Goal: Transaction & Acquisition: Purchase product/service

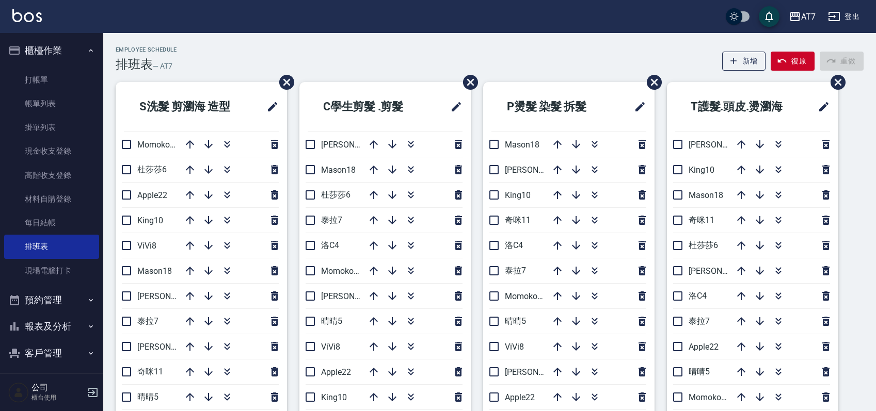
scroll to position [69, 0]
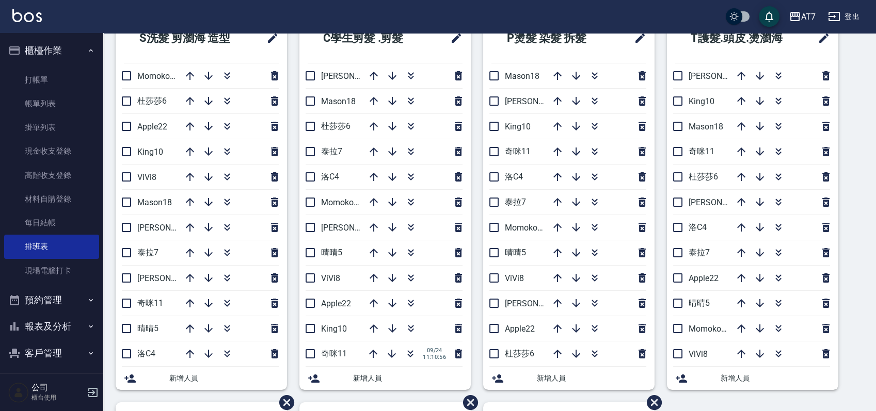
click at [851, 293] on div "S洗髮 剪瀏海 造型 Momoko12 杜莎莎6 Apple22 King10 ViVi8 Mason18 郭郭9 泰拉7 伊蕾2 奇咪11 晴晴5 洛C4 …" at bounding box center [483, 402] width 760 height 778
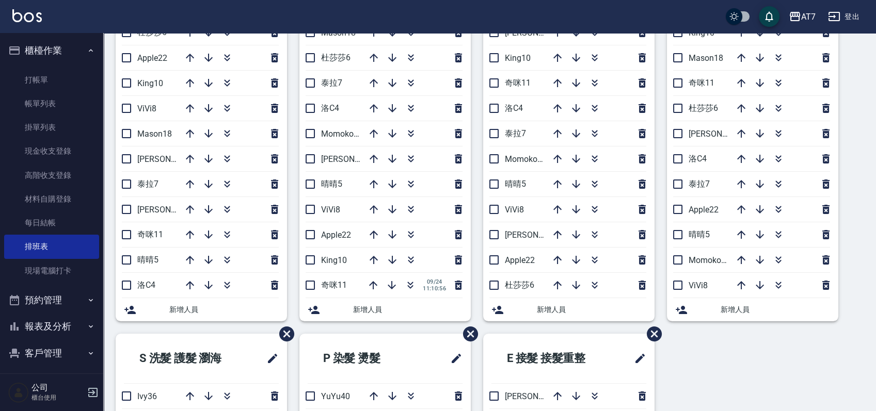
scroll to position [206, 0]
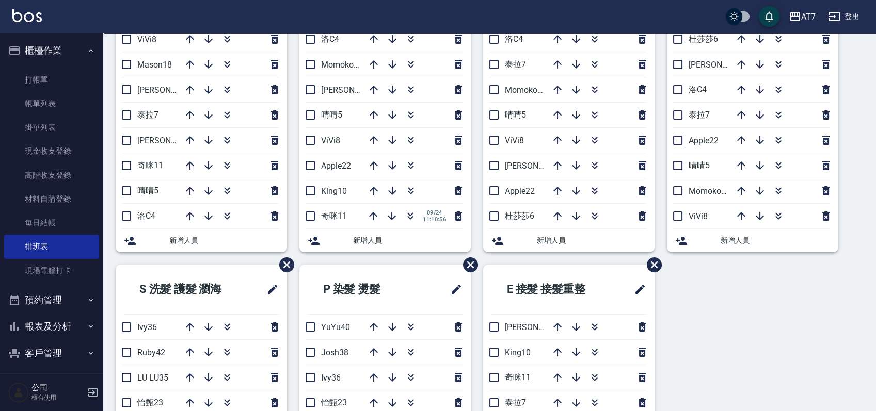
click at [726, 304] on div "S洗髮 剪瀏海 造型 Momoko12 杜莎莎6 Apple22 King10 ViVi8 Mason18 郭郭9 泰拉7 伊蕾2 奇咪11 晴晴5 洛C4 …" at bounding box center [483, 265] width 760 height 778
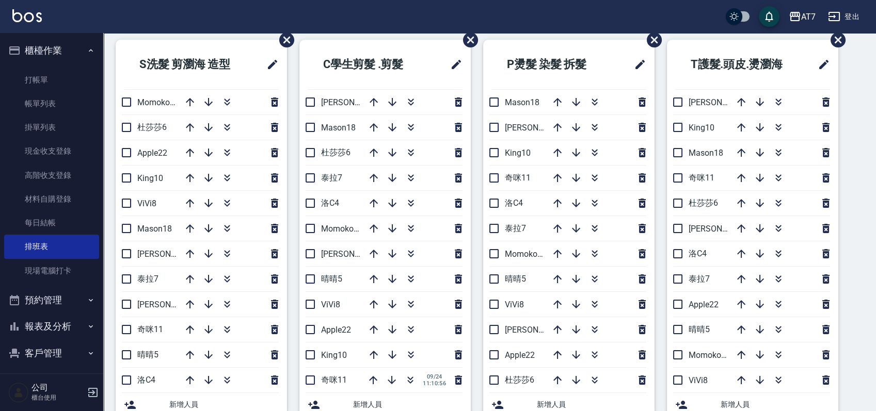
scroll to position [47, 0]
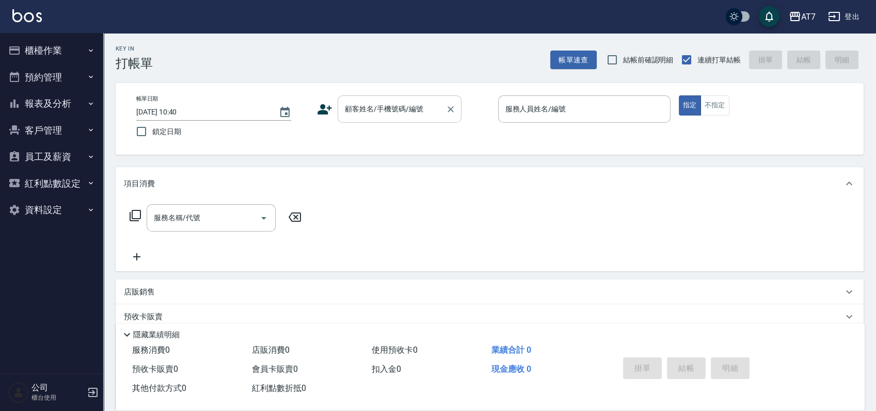
click at [400, 119] on div "顧客姓名/手機號碼/編號" at bounding box center [400, 108] width 124 height 27
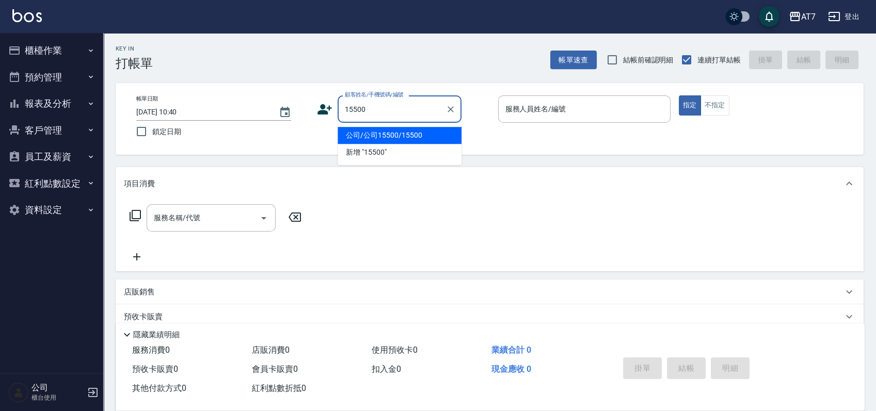
type input "公司/公司15500/15500"
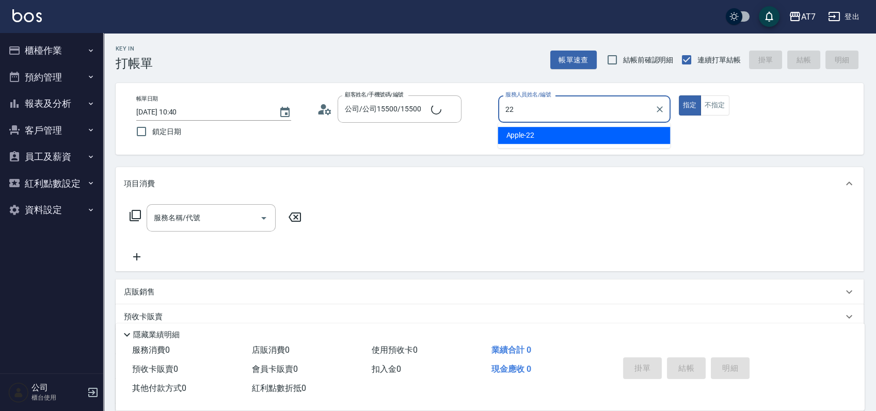
type input "Apple-22"
type button "true"
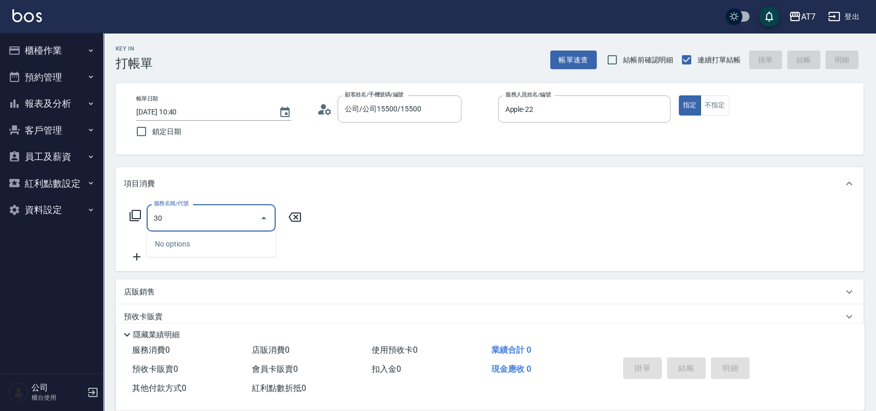
type input "302"
type input "30"
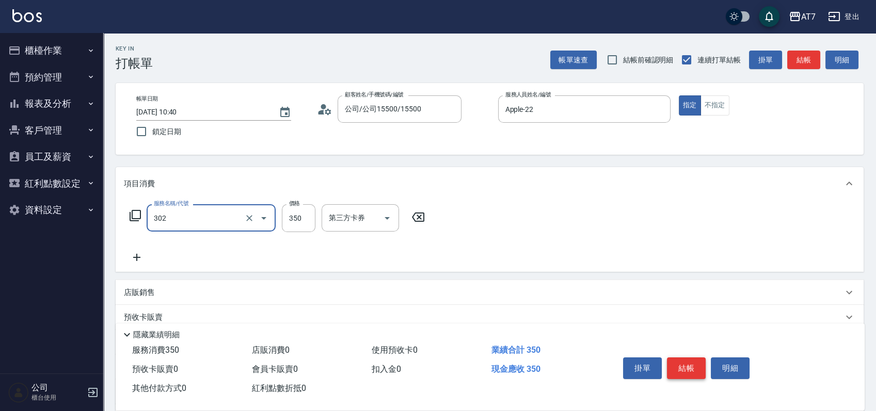
type input "剪髮(302)"
click at [685, 358] on button "結帳" at bounding box center [686, 369] width 39 height 22
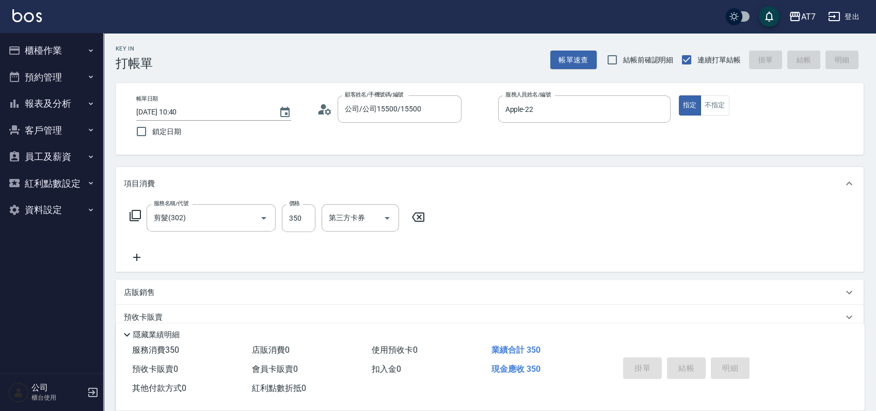
type input "[DATE] 12:59"
type input "0"
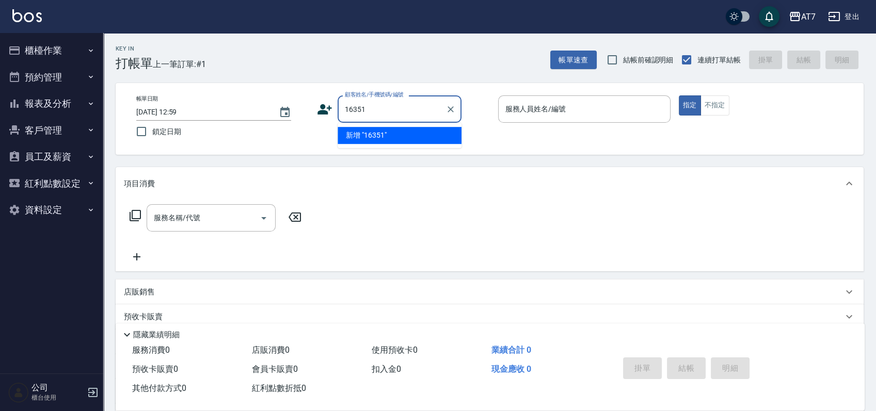
type input "16351"
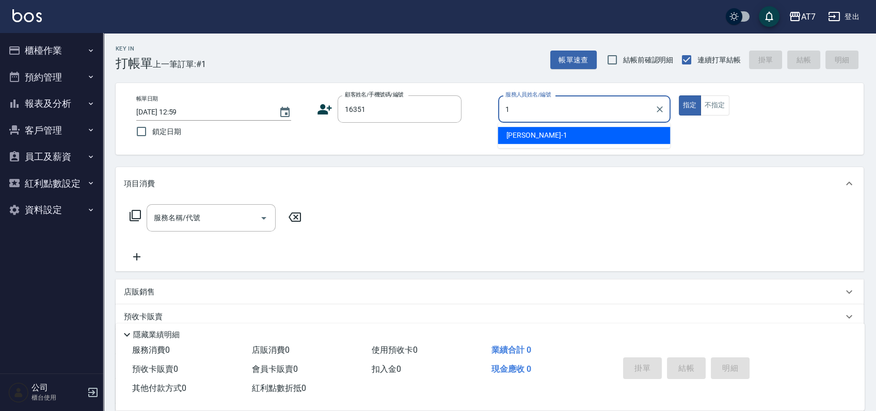
type input "[PERSON_NAME]-1"
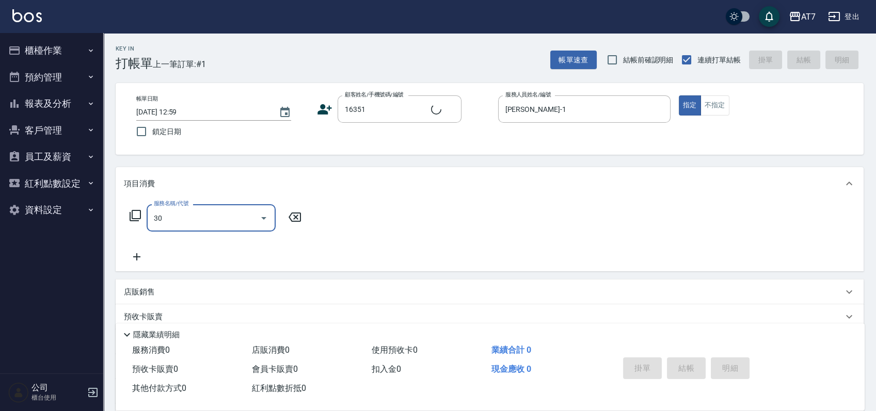
type input "302"
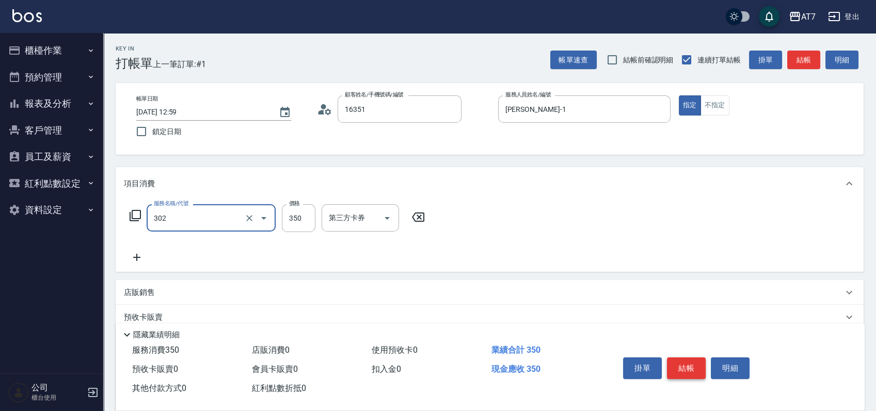
type input "公司/公司16351/16351"
type input "30"
type input "剪髮(302)"
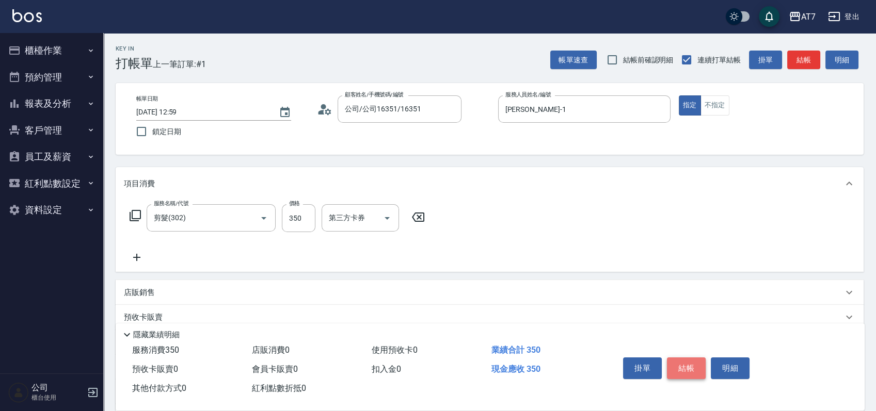
click at [685, 358] on button "結帳" at bounding box center [686, 369] width 39 height 22
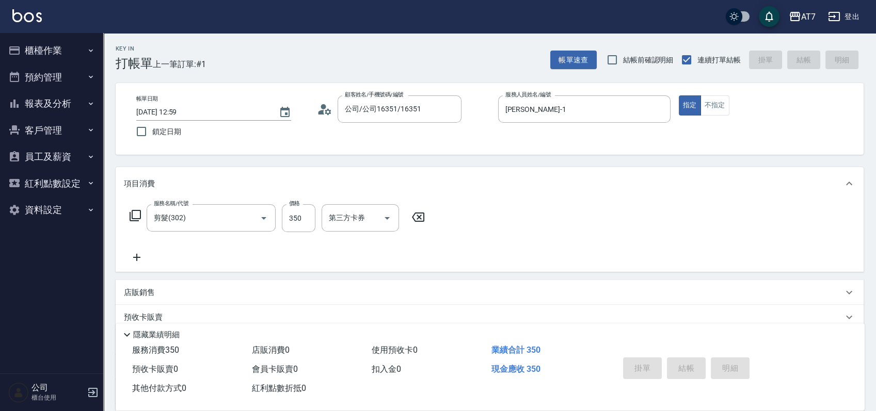
type input "0"
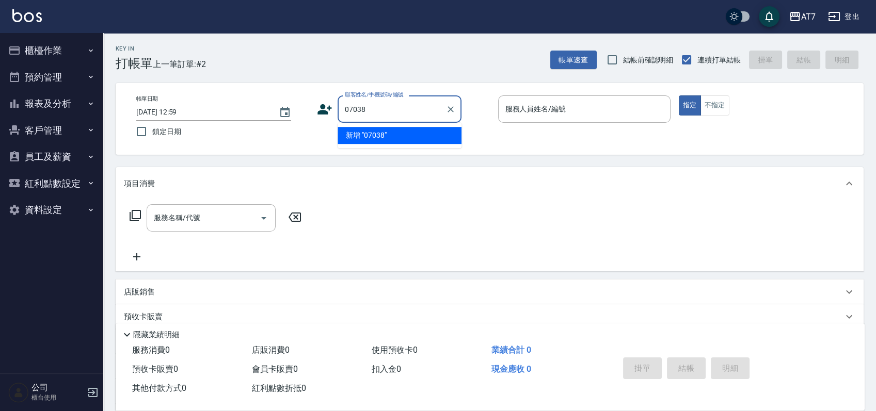
type input "07038"
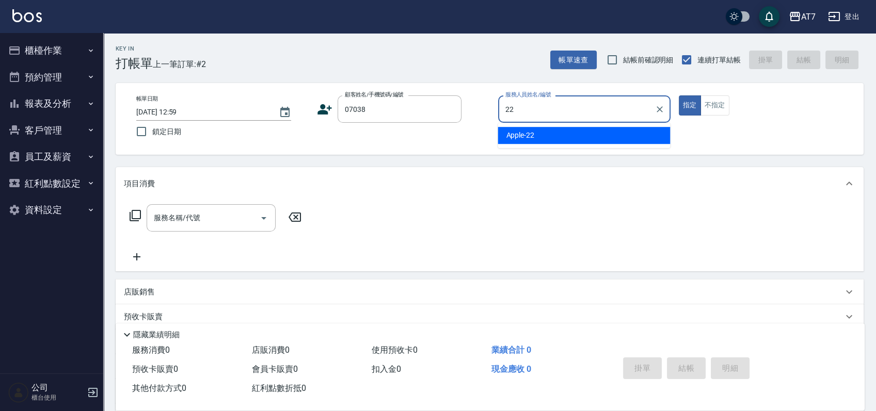
type input "Apple-22"
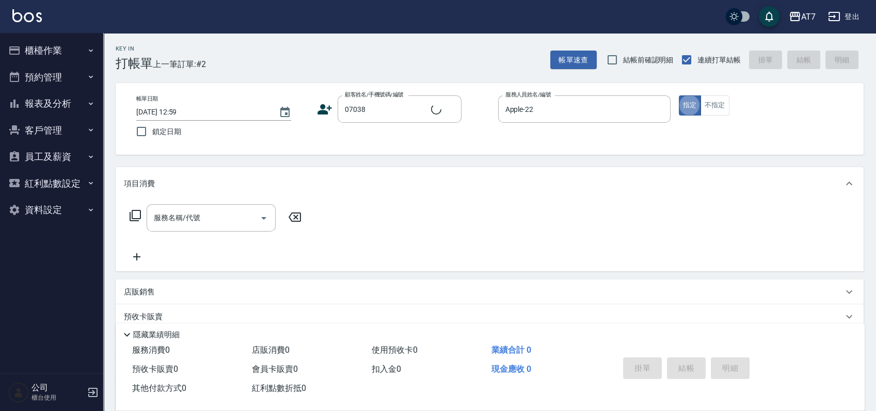
type input "公司/公司07038/07038"
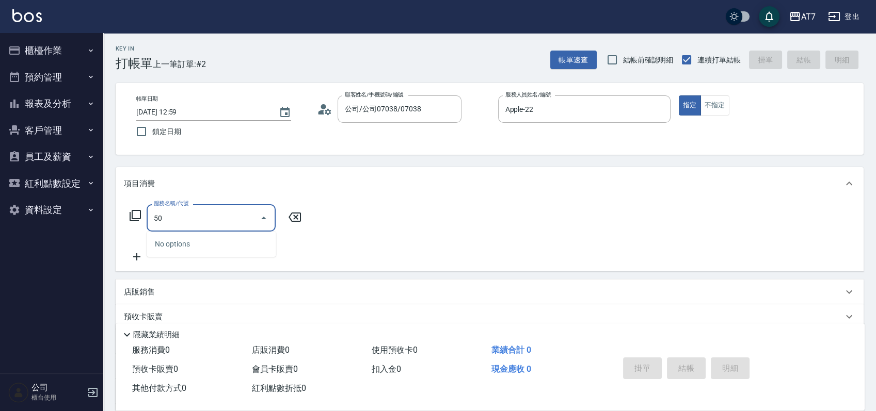
type input "500"
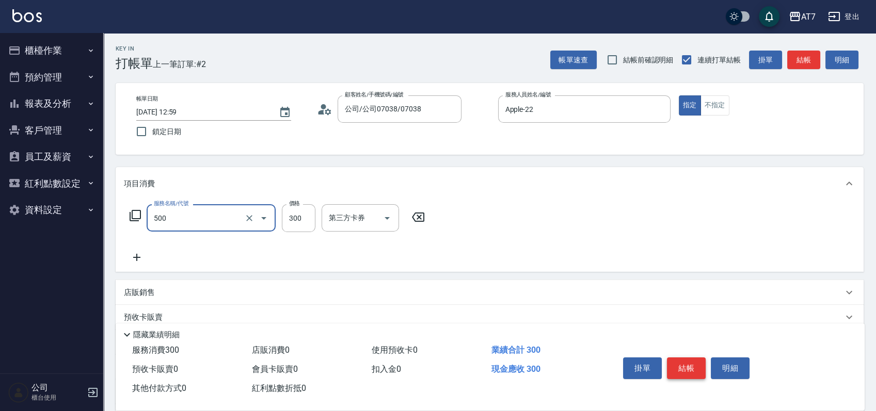
type input "30"
type input "洗髮(500)"
type input "0"
type input "25"
type input "20"
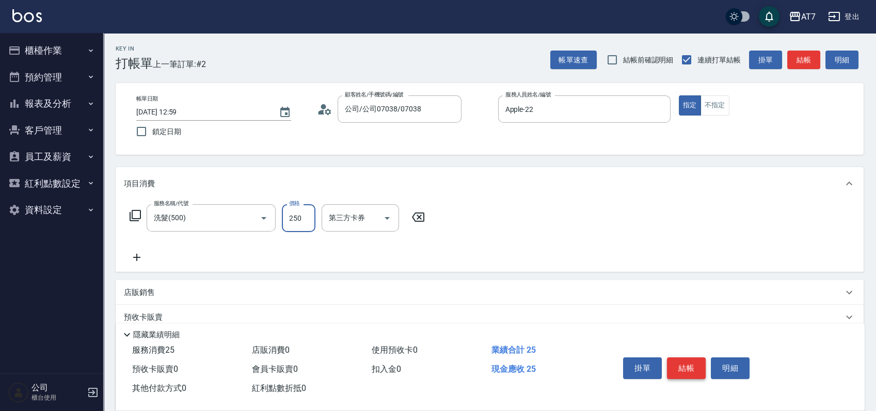
type input "250"
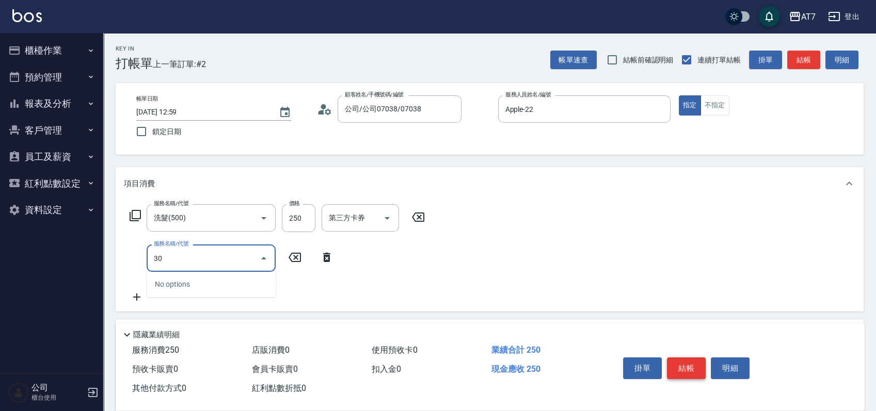
type input "302"
type input "60"
type input "剪髮(302)"
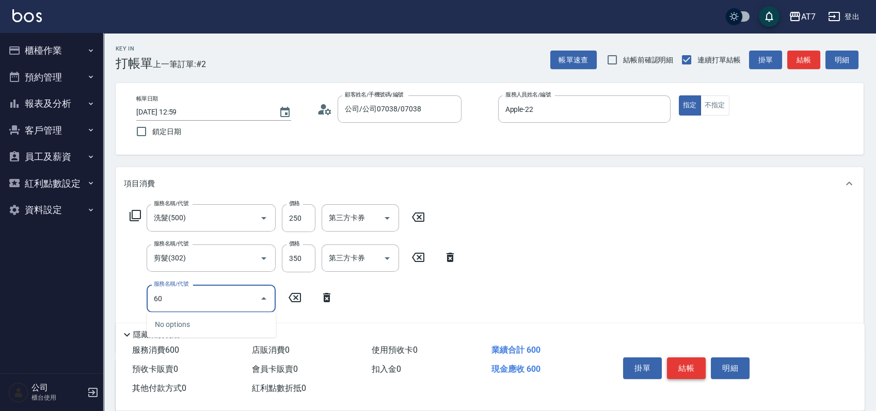
type input "608"
type input "260"
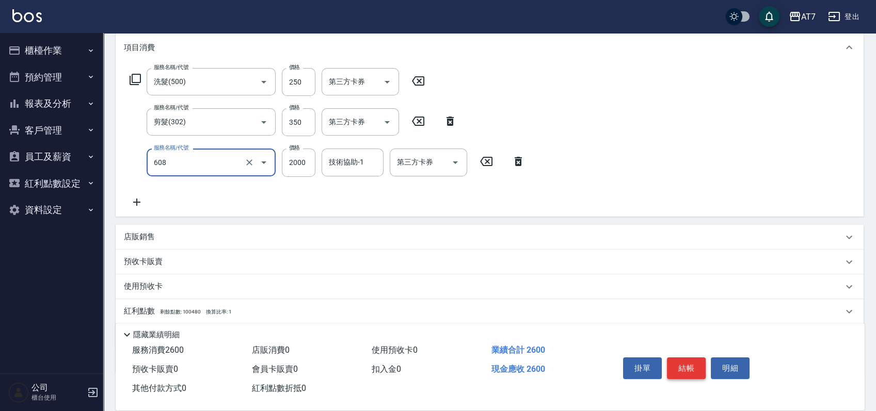
scroll to position [137, 0]
type input "鉑金護髮S（自領(608)"
click at [471, 241] on div "店販銷售" at bounding box center [483, 236] width 719 height 11
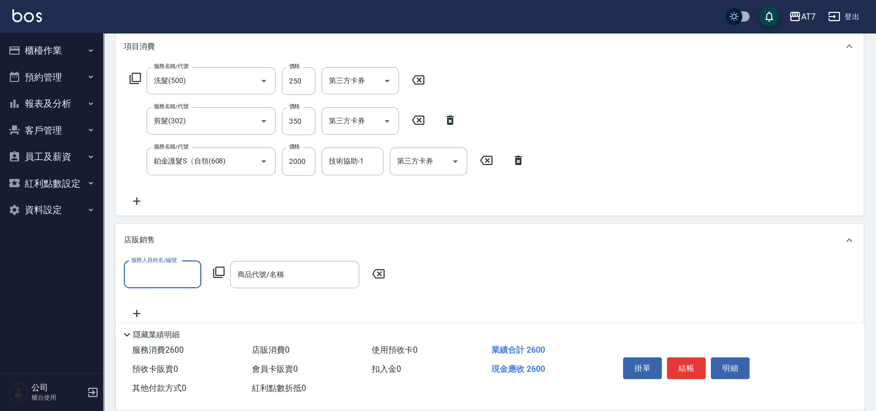
scroll to position [0, 0]
click at [506, 239] on div "店販銷售" at bounding box center [483, 240] width 719 height 11
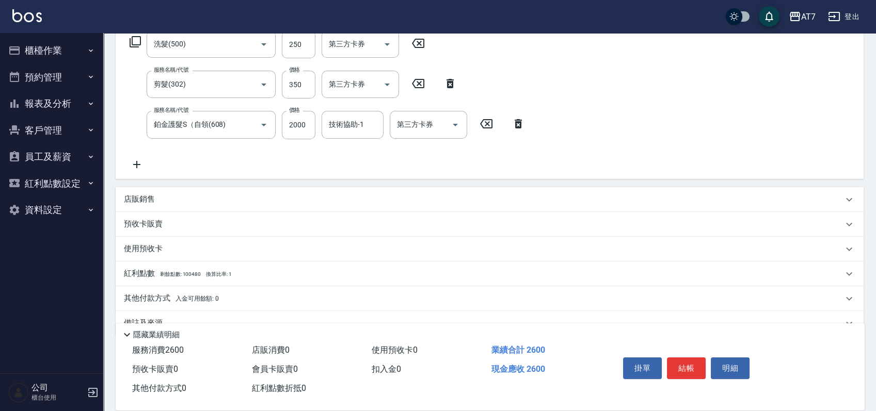
scroll to position [196, 0]
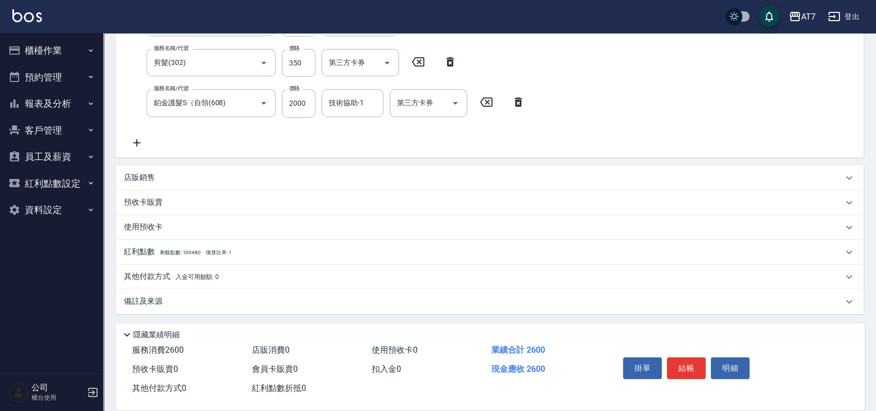
click at [243, 281] on div "其他付款方式 入金可用餘額: 0" at bounding box center [483, 277] width 719 height 11
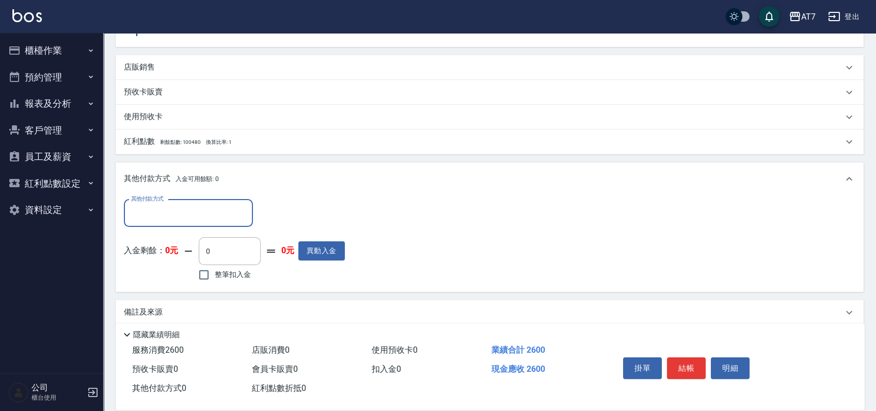
scroll to position [317, 0]
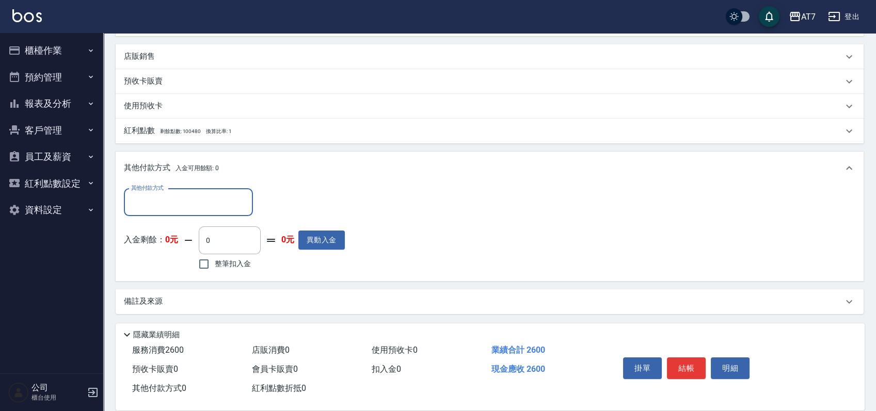
click at [210, 200] on input "其他付款方式" at bounding box center [189, 203] width 120 height 18
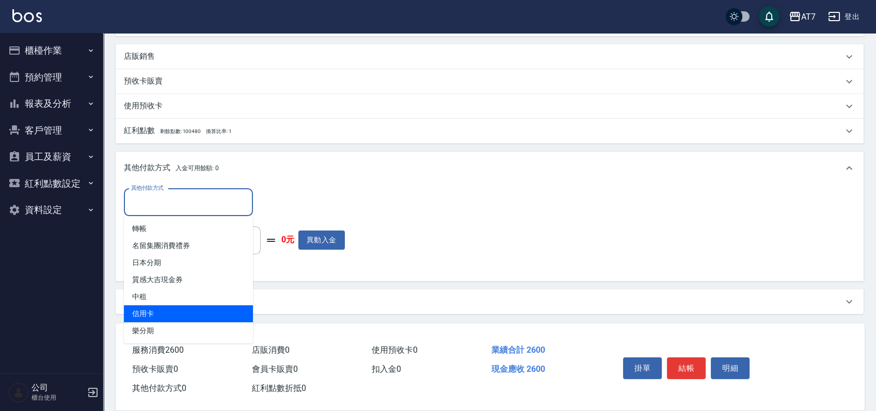
click at [170, 309] on span "信用卡" at bounding box center [188, 314] width 129 height 17
type input "信用卡"
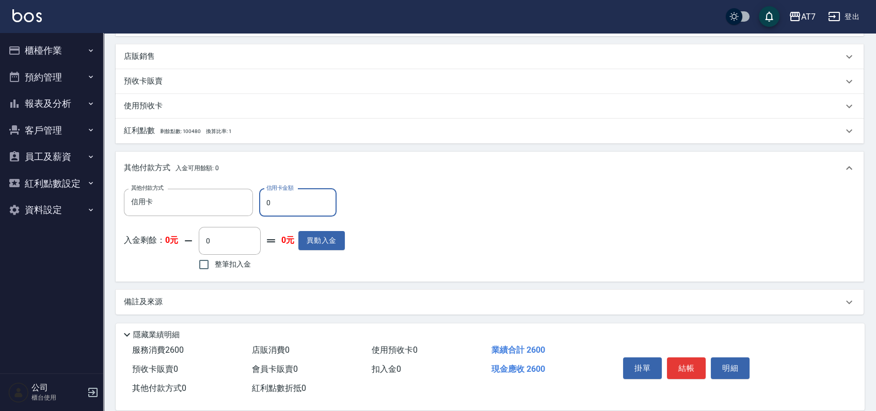
click at [265, 205] on input "0" at bounding box center [297, 203] width 77 height 28
type input "20"
type input "250"
type input "260"
type input "230"
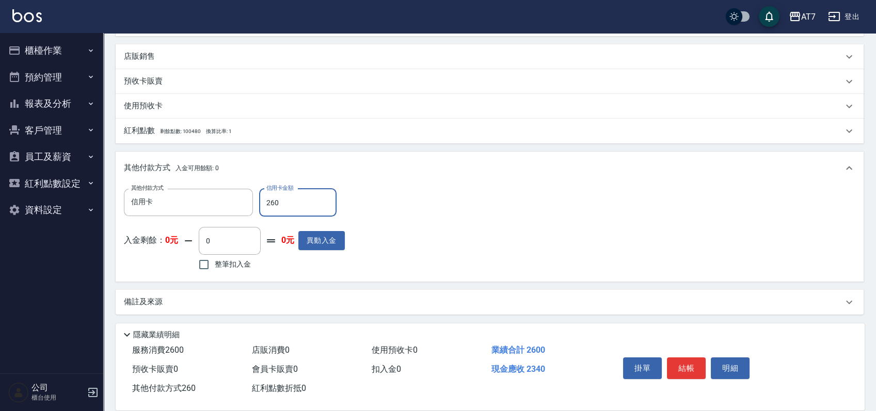
type input "2600"
type input "0"
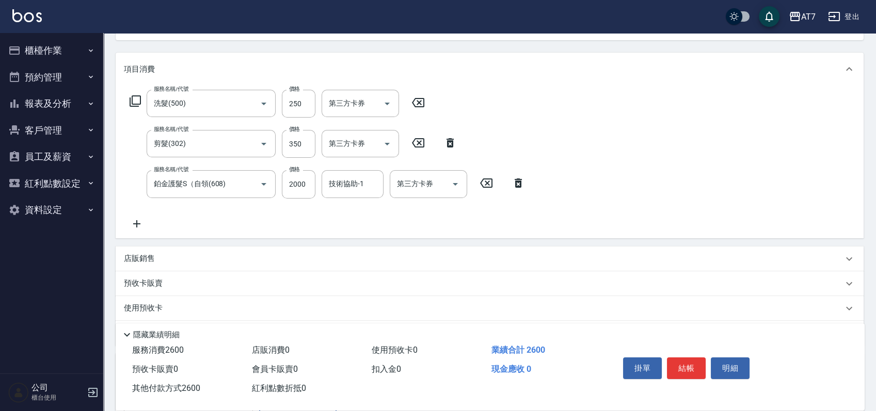
scroll to position [41, 0]
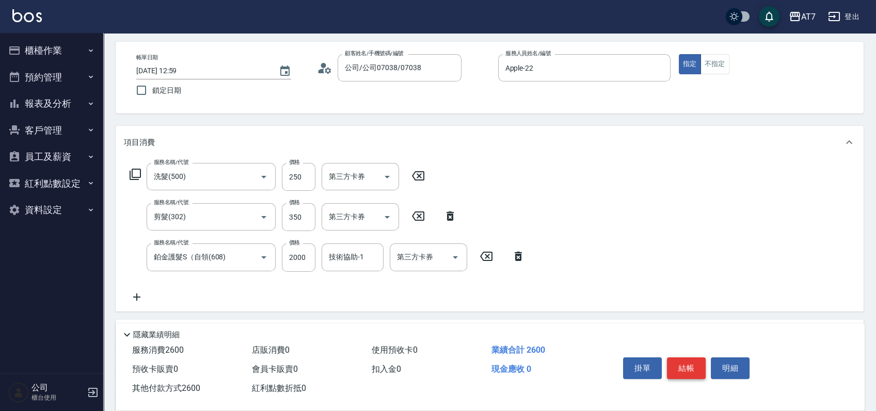
type input "2600"
click at [685, 358] on button "結帳" at bounding box center [686, 369] width 39 height 22
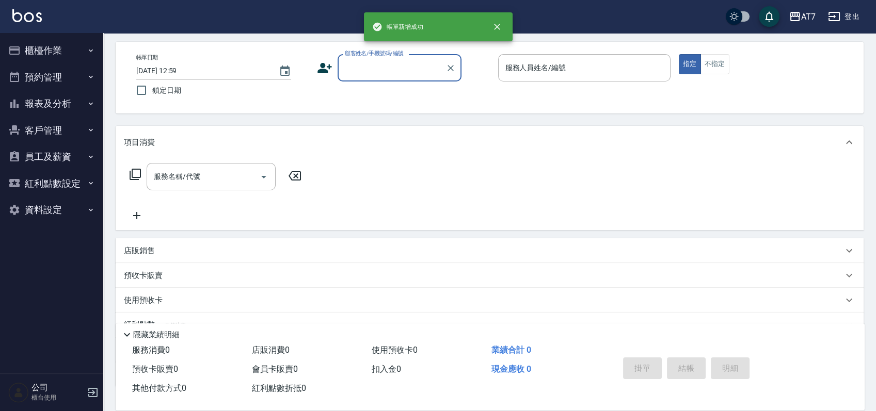
scroll to position [0, 0]
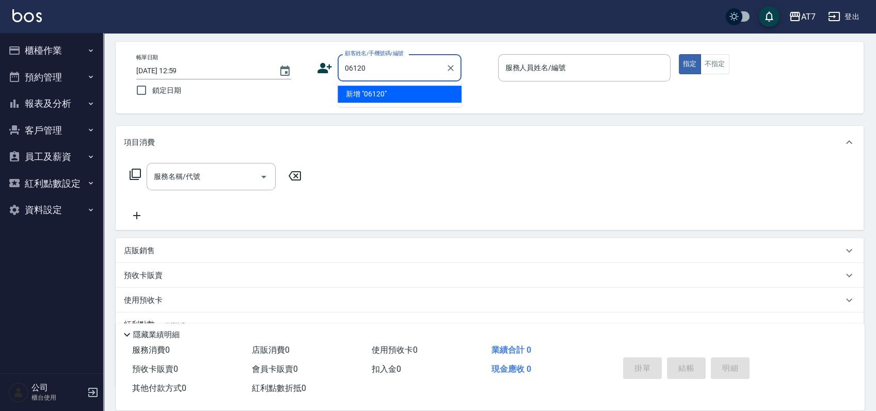
type input "06120"
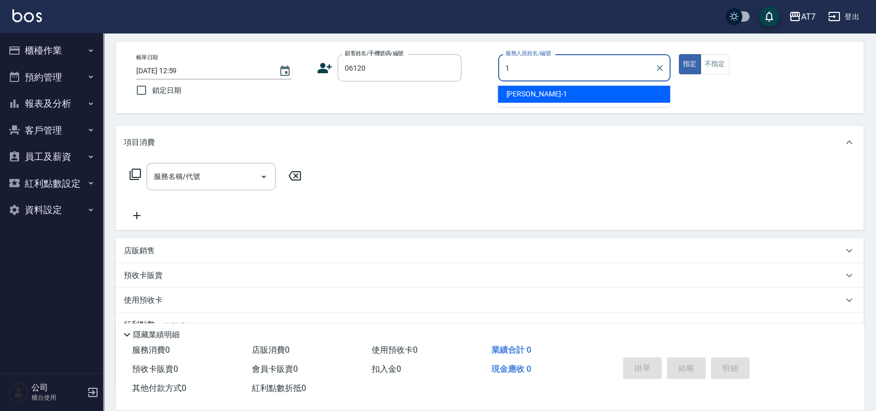
type input "11"
type input "公司單/06120-1/06120"
type input "奇咪-11"
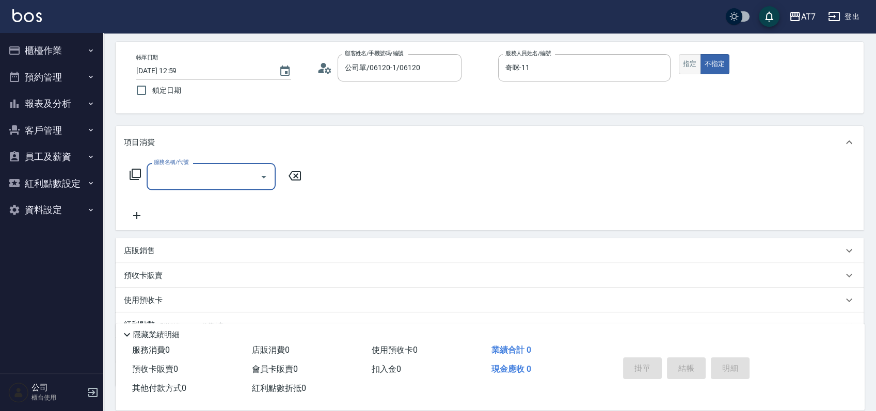
drag, startPoint x: 694, startPoint y: 64, endPoint x: 686, endPoint y: 68, distance: 8.3
click at [693, 64] on button "指定" at bounding box center [690, 64] width 22 height 20
click at [203, 178] on input "服務名稱/代號" at bounding box center [203, 177] width 104 height 18
type input "302"
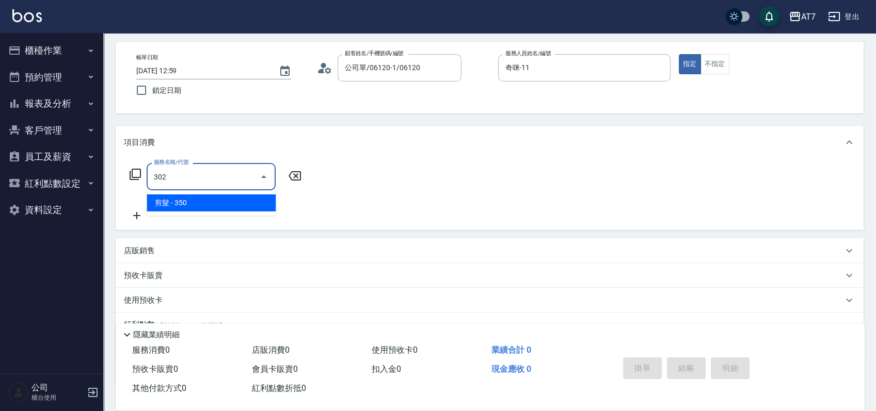
type input "30"
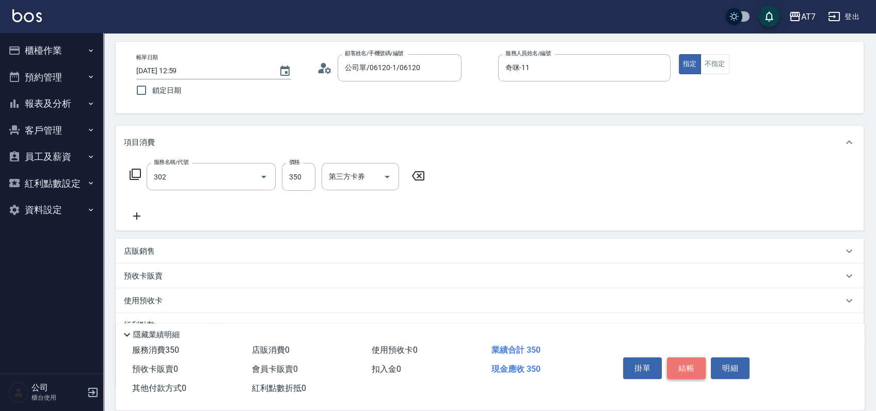
type input "剪髮(302)"
click at [694, 361] on button "結帳" at bounding box center [686, 369] width 39 height 22
type input "[DATE] 13:00"
type input "0"
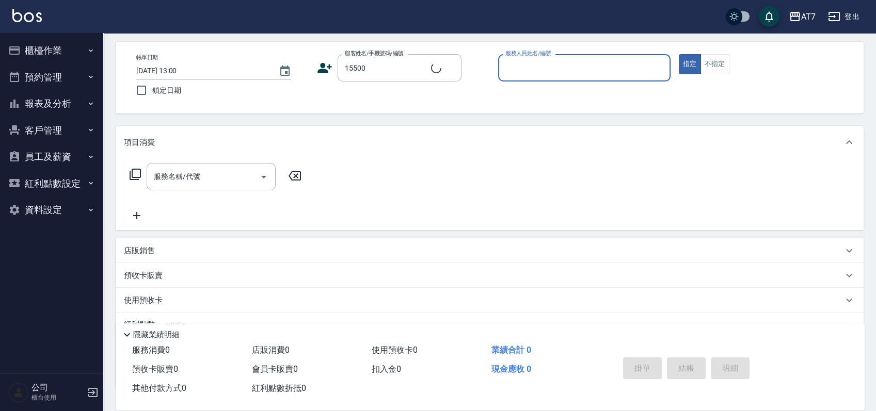
type input "公司/公司15500/15500"
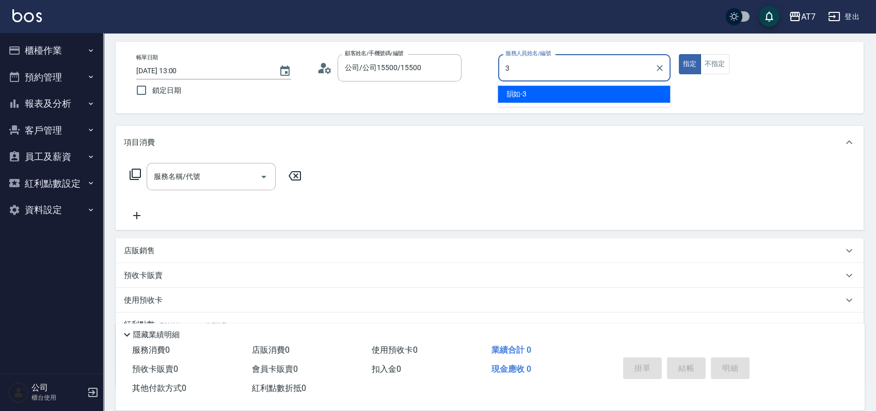
type input "韻如-3"
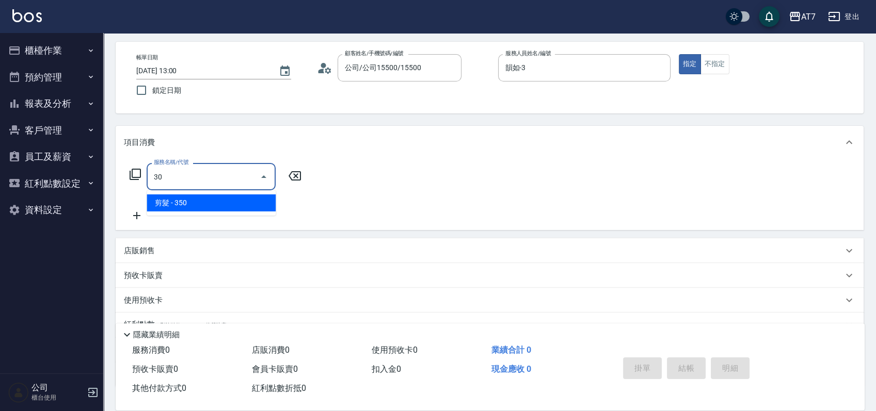
type input "302"
type input "30"
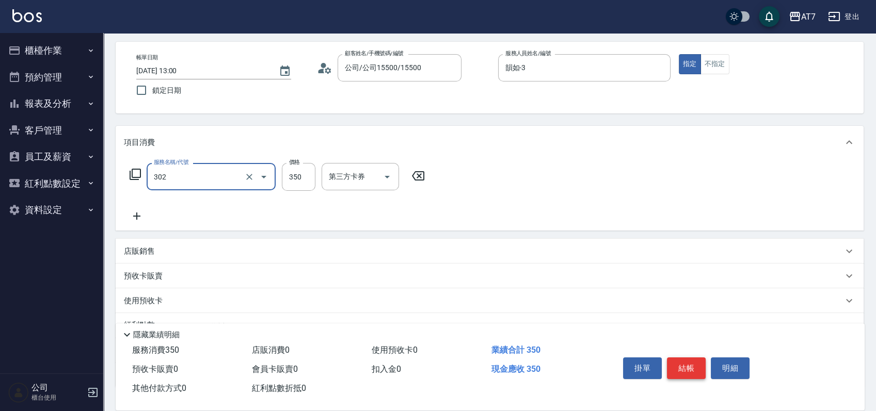
type input "剪髮(302)"
click at [694, 361] on button "結帳" at bounding box center [686, 369] width 39 height 22
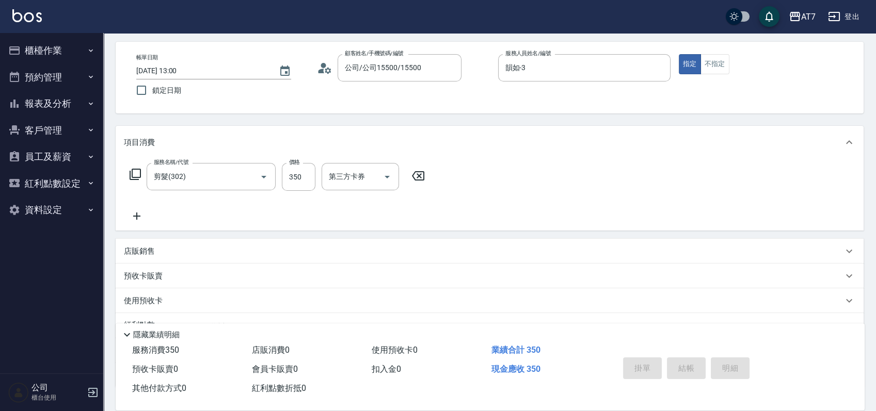
type input "0"
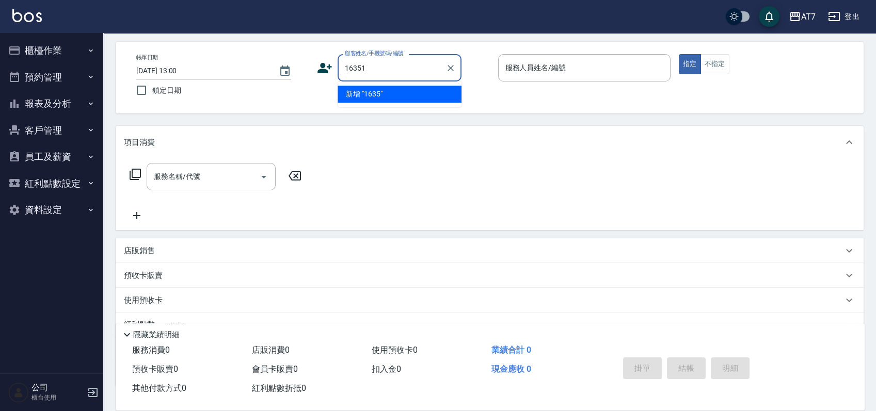
type input "16351"
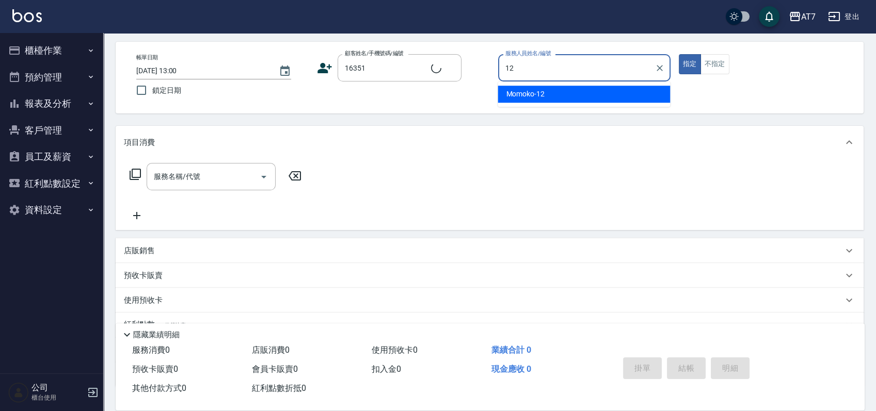
type input "12"
type input "公司/公司16351/16351"
type input "Momoko-12"
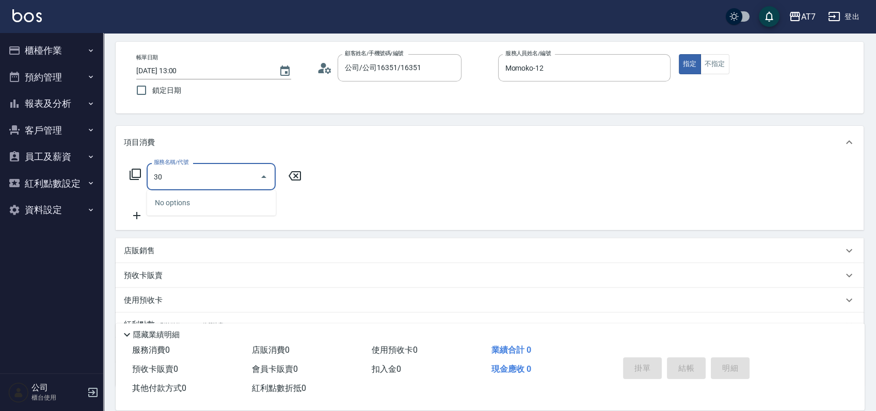
type input "304"
type input "40"
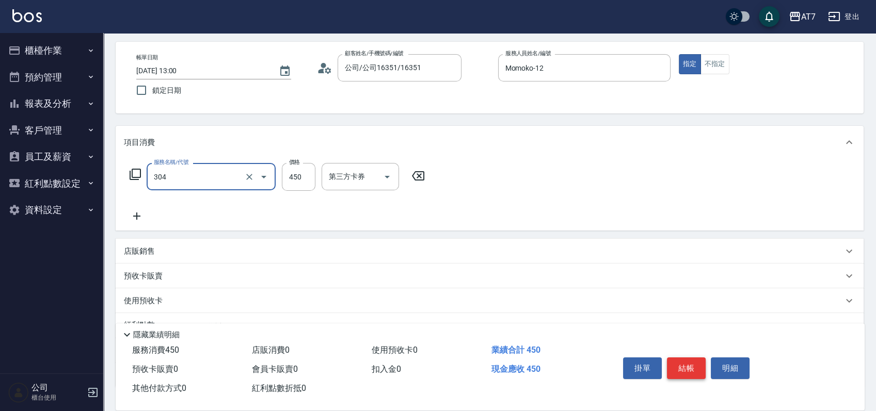
type input "A+級剪髮(304)"
click at [694, 361] on button "結帳" at bounding box center [686, 369] width 39 height 22
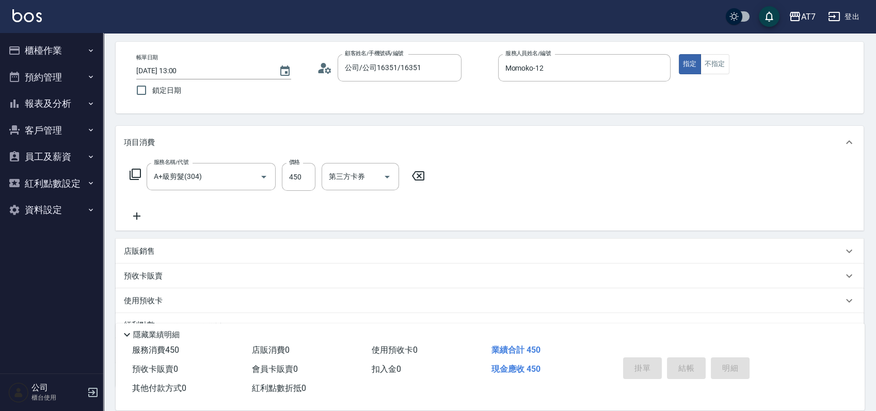
type input "[DATE] 13:01"
type input "0"
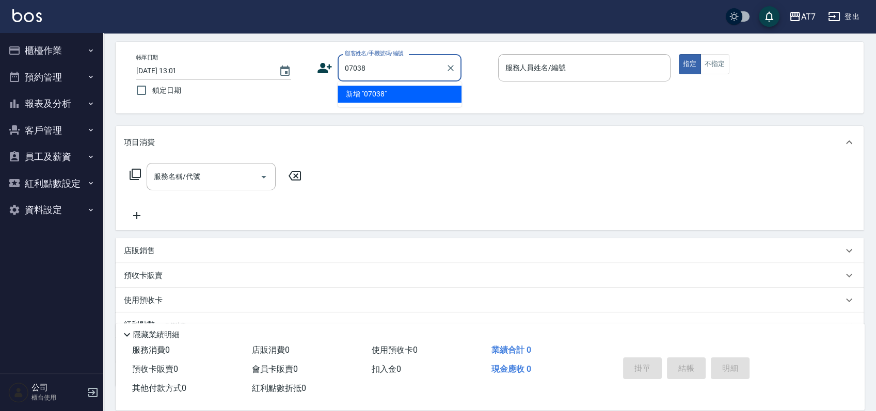
type input "07038"
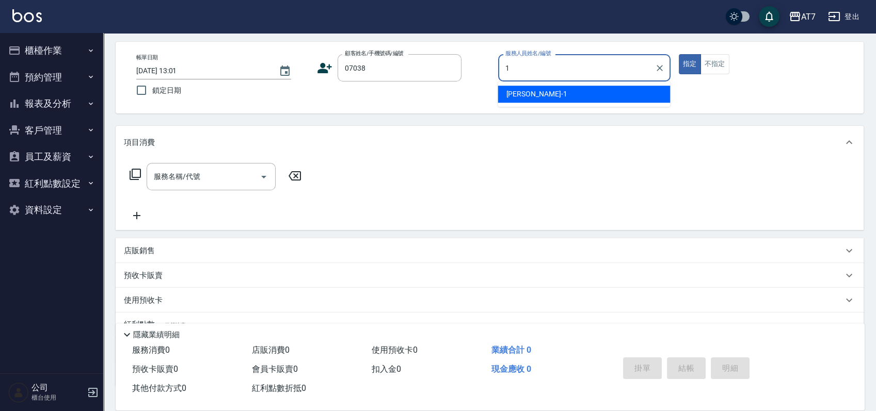
type input "[PERSON_NAME]-1"
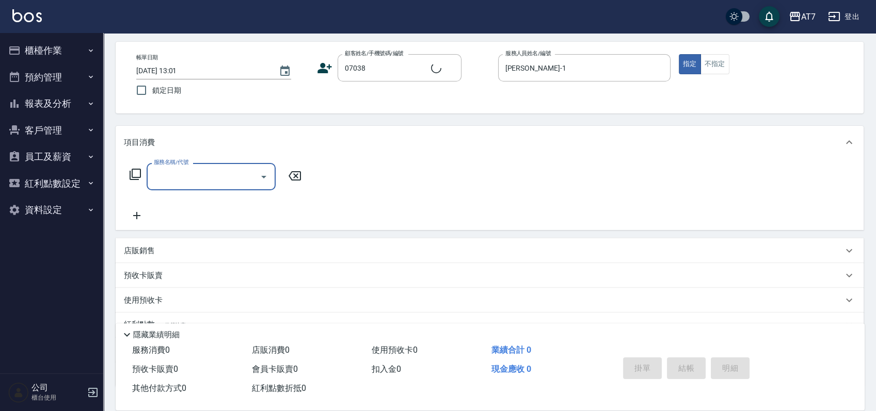
type input "公司/公司07038/07038"
type input "302"
type input "30"
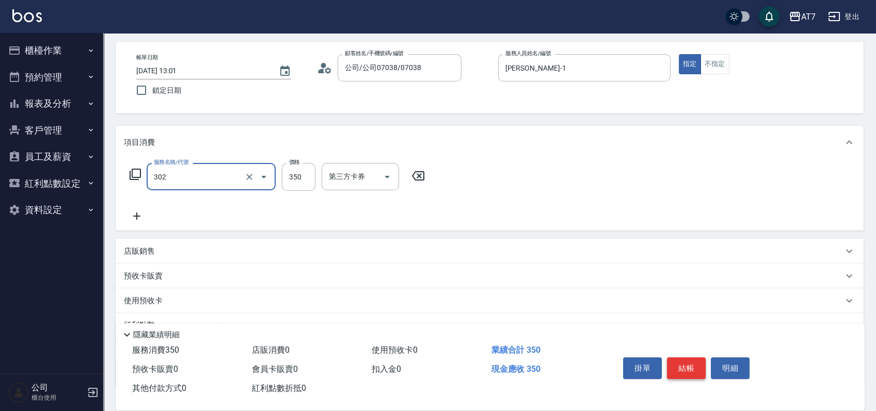
type input "剪髮(302)"
click at [694, 361] on button "結帳" at bounding box center [686, 369] width 39 height 22
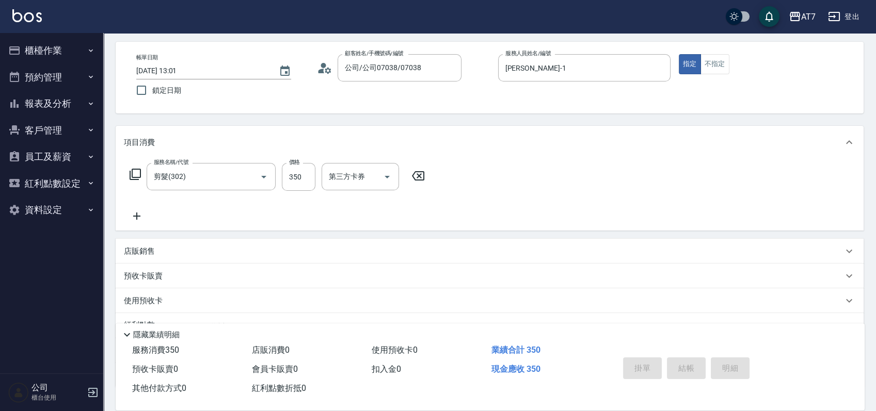
type input "0"
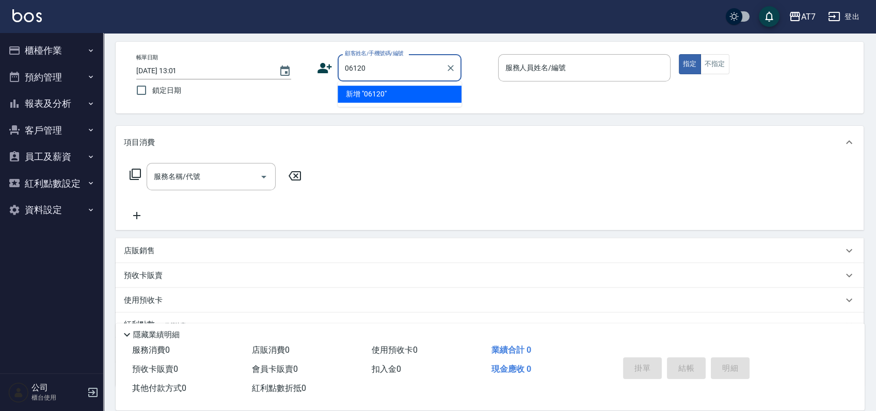
type input "06120"
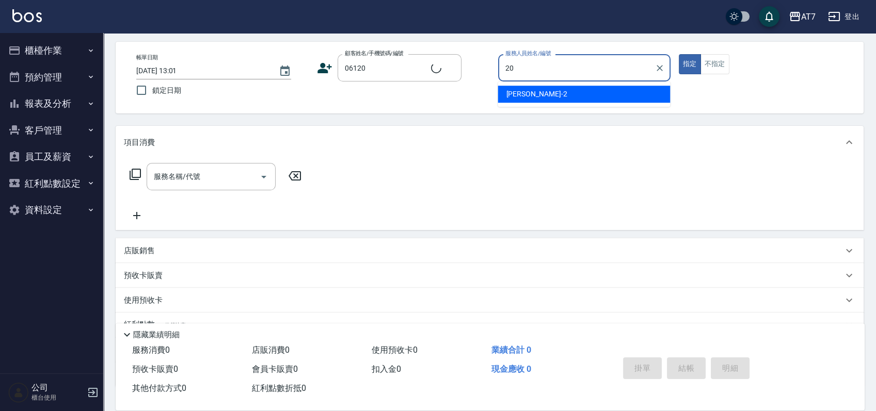
type input "20"
type input "公司單/06120-1/06120"
type input "[PERSON_NAME]-20"
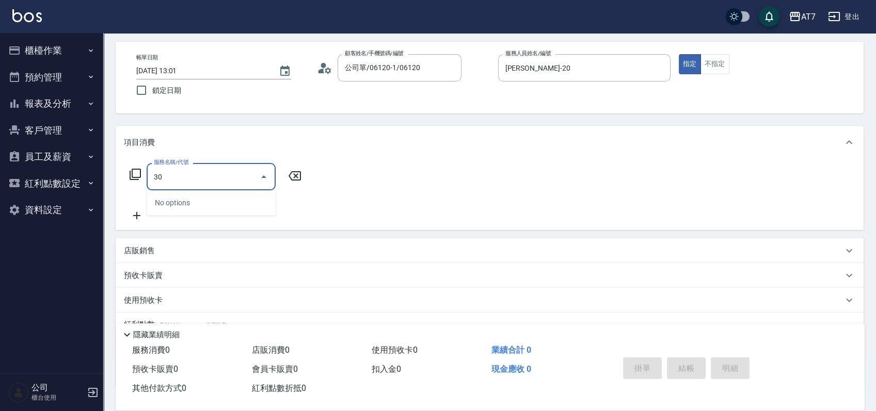
type input "302"
type input "30"
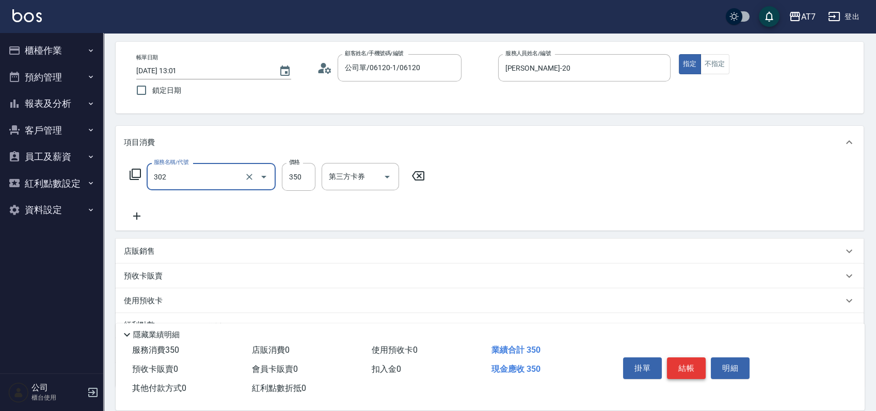
type input "剪髮(302)"
click at [694, 361] on button "結帳" at bounding box center [686, 369] width 39 height 22
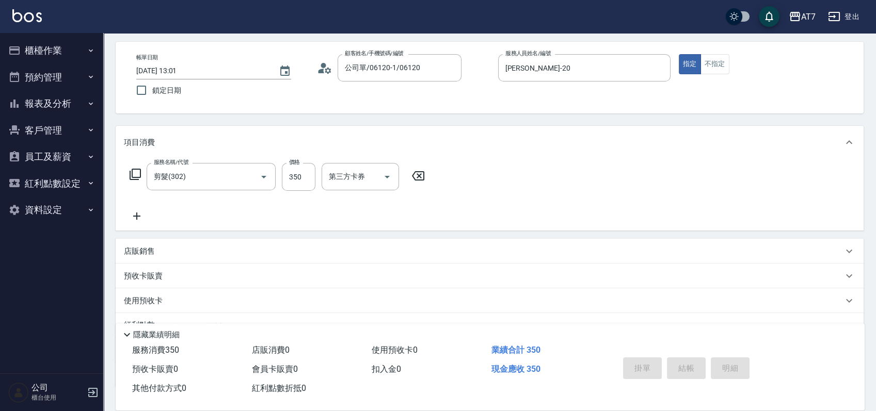
type input "0"
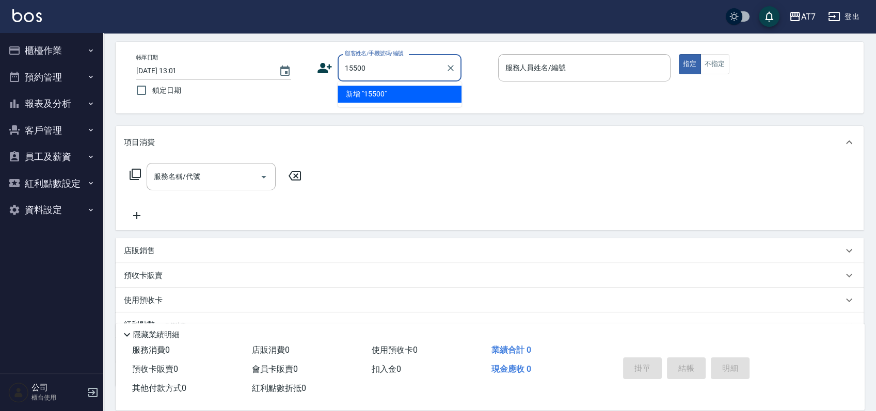
type input "15500"
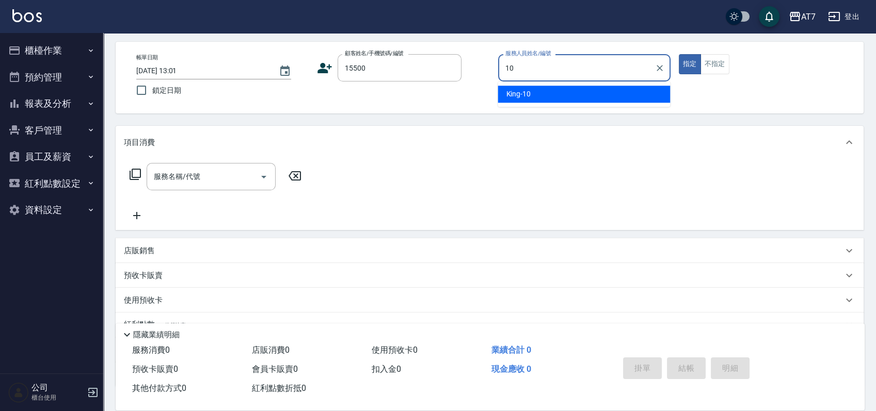
type input "King-10"
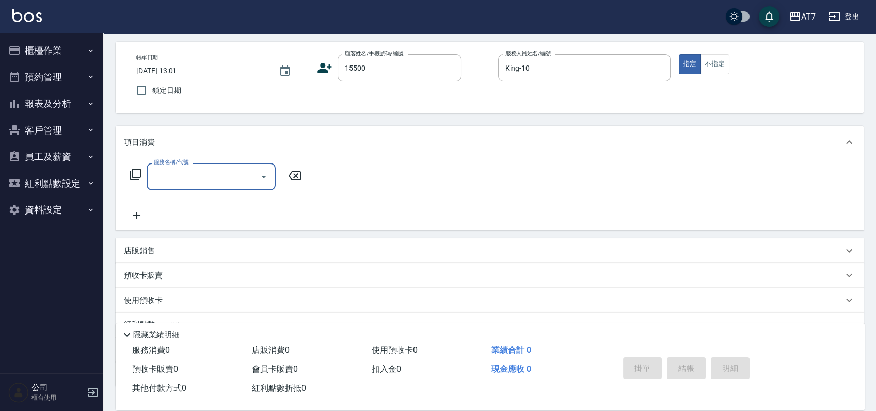
type input "公司/公司15500/15500"
type input "801"
type input "40"
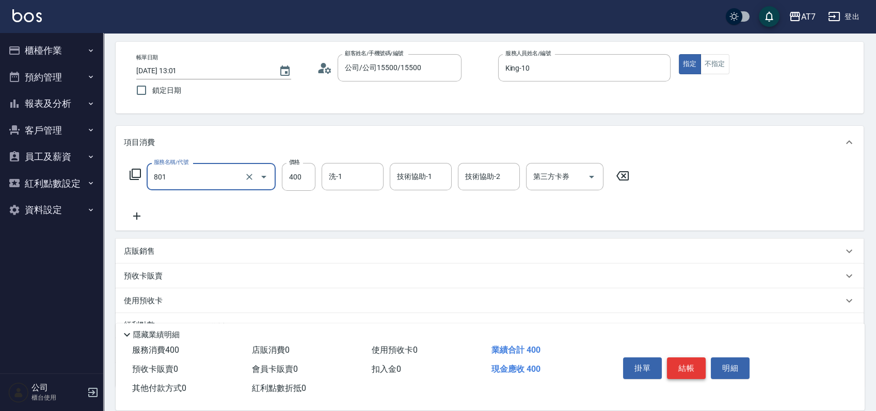
type input "自購-葉綠素洗髮(互助)(801)"
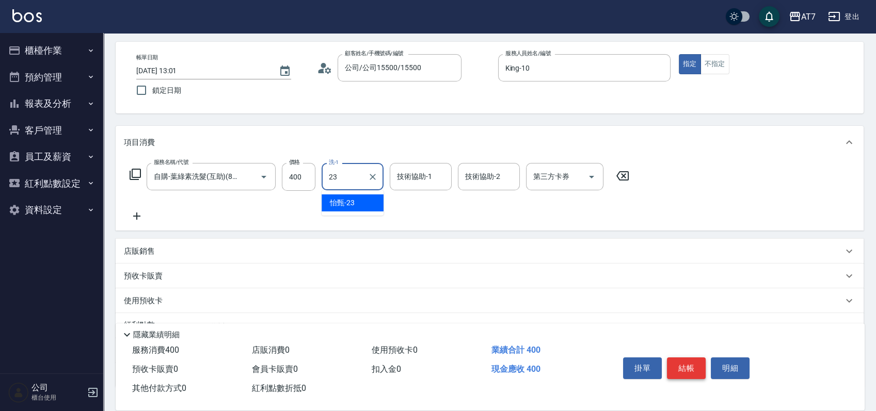
type input "怡甄-23"
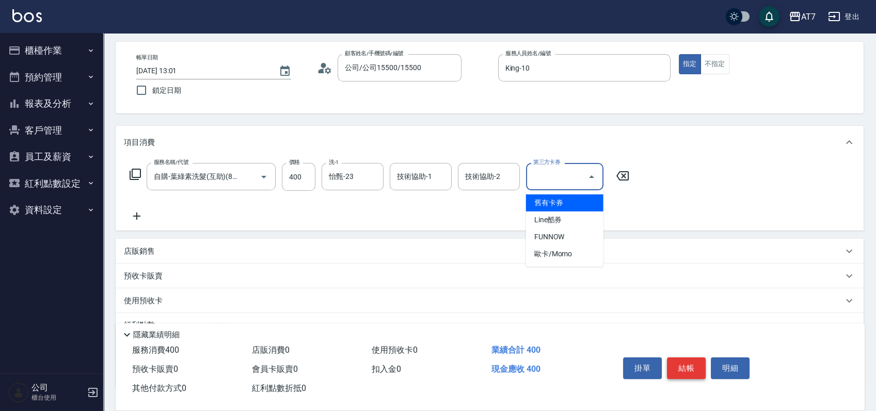
type input "舊有卡券"
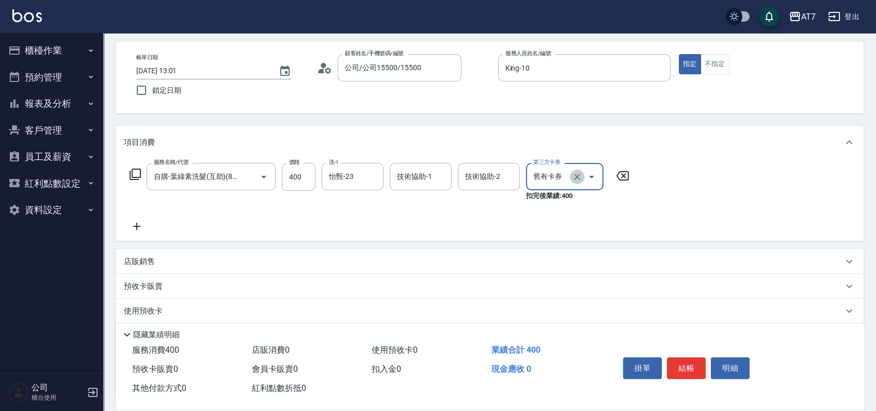
click at [579, 174] on icon "Clear" at bounding box center [577, 177] width 6 height 6
type input "40"
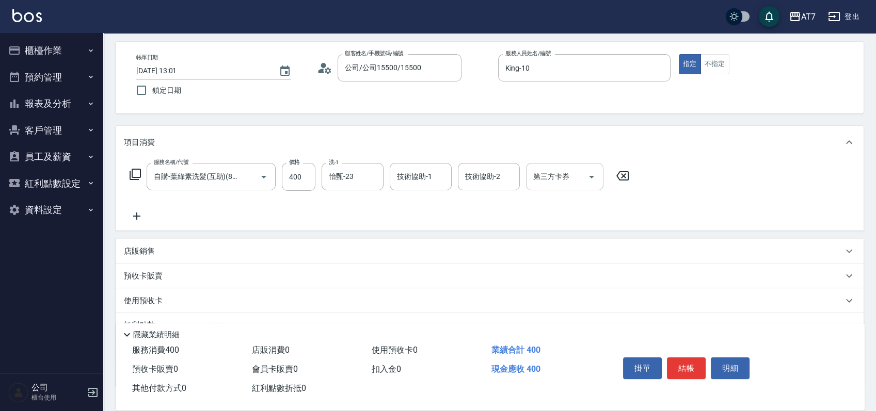
click at [136, 217] on icon at bounding box center [136, 216] width 7 height 7
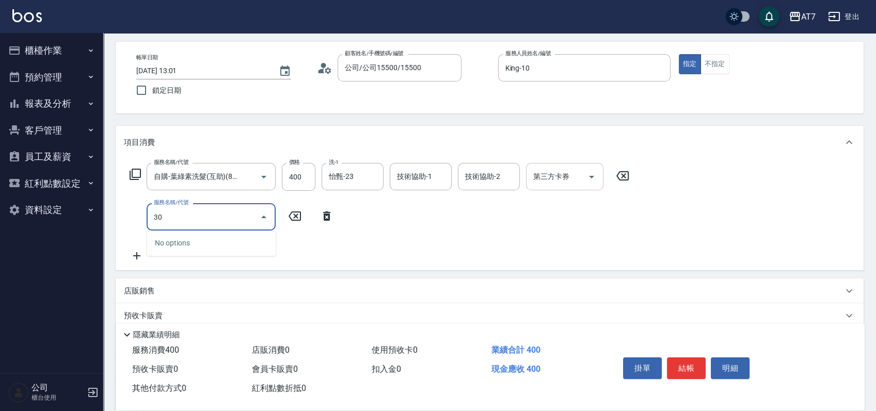
type input "300"
type input "50"
type input "剪瀏海(300)"
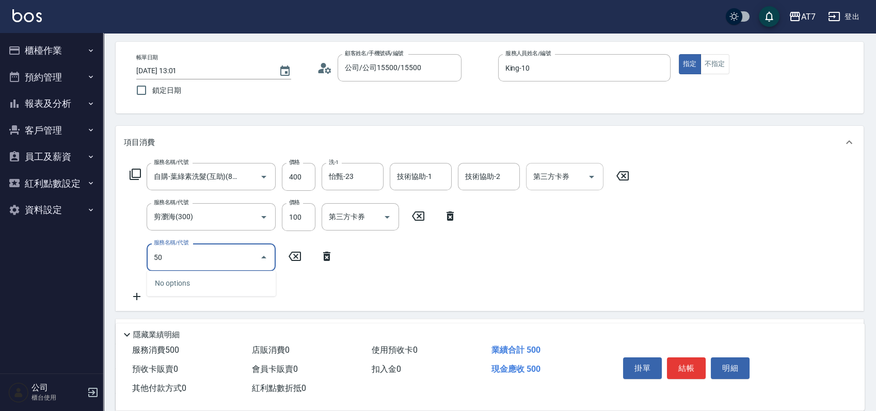
type input "502"
type input "60"
type input "瞬間護髮(502)"
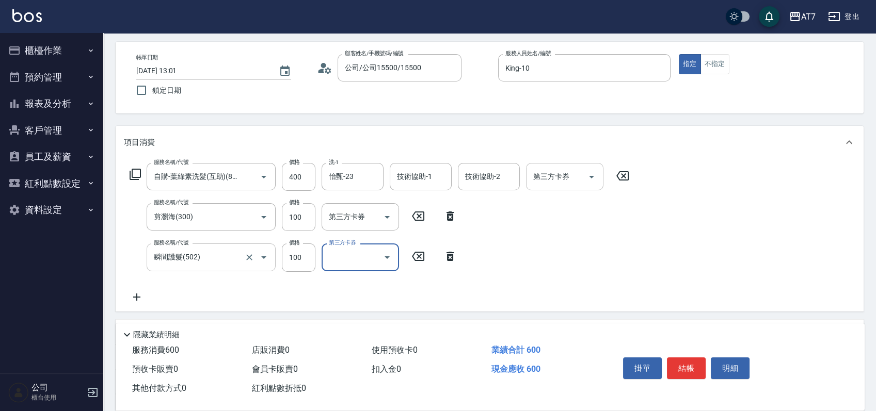
click at [239, 258] on input "瞬間護髮(502)" at bounding box center [196, 257] width 91 height 18
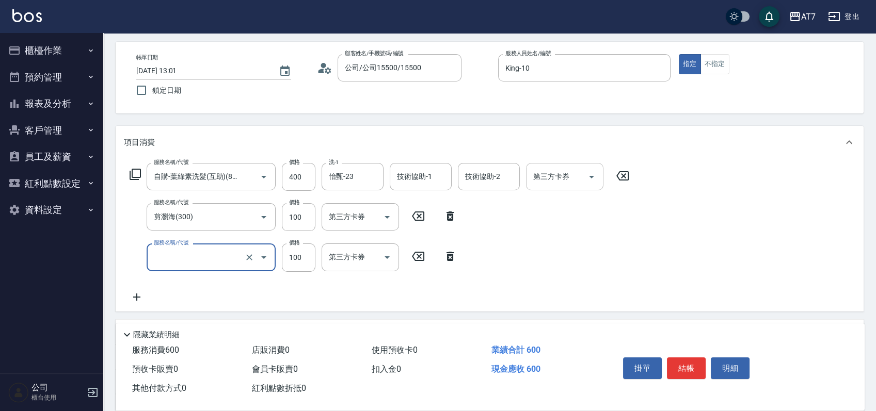
type input "50"
type input "503"
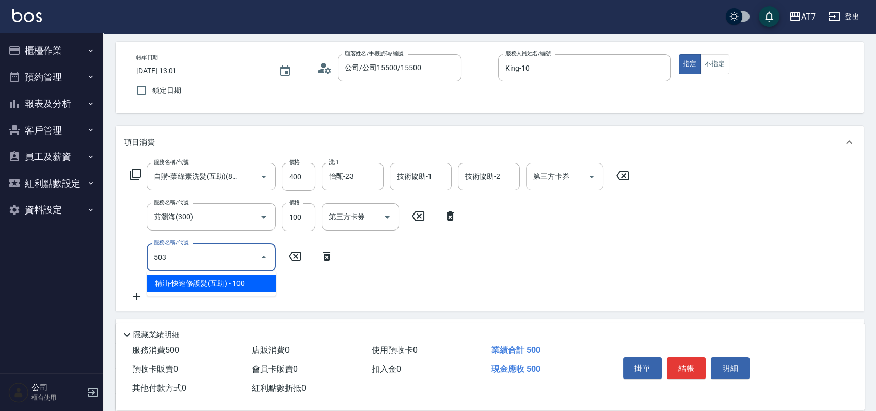
type input "60"
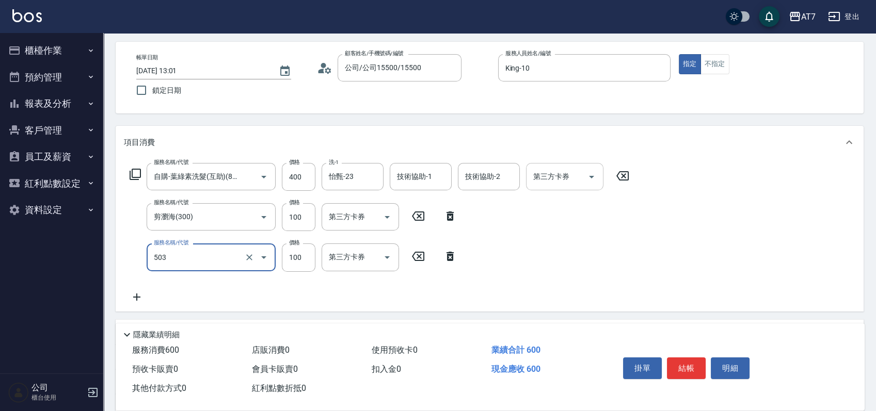
type input "精油-快速修護髮(互助)(503)"
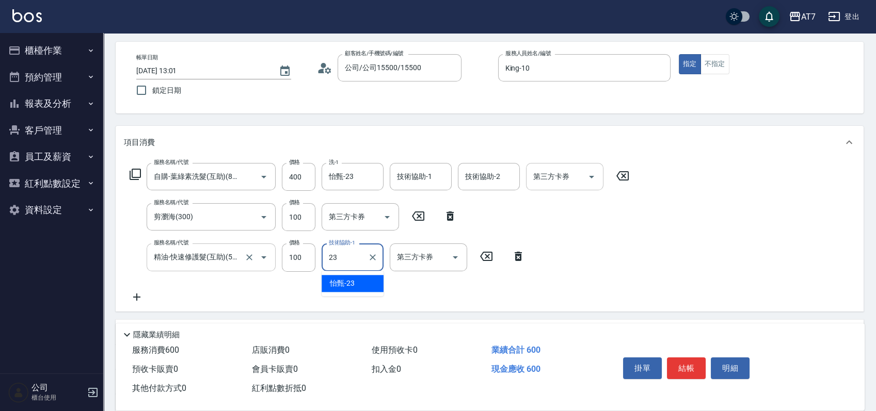
type input "怡甄-23"
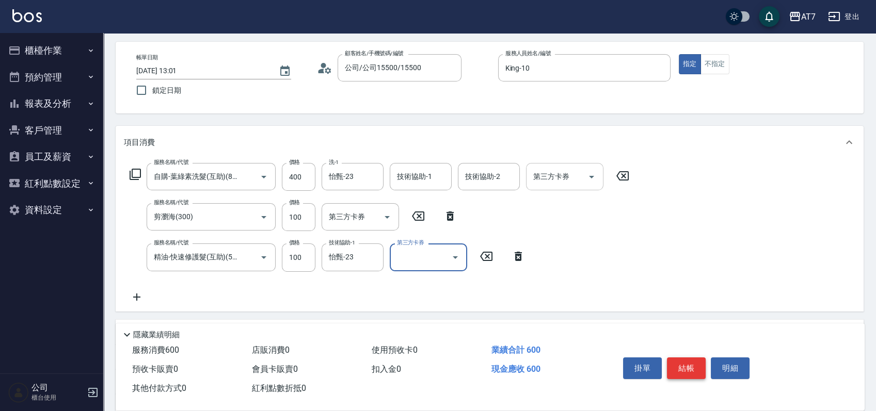
click at [679, 361] on button "結帳" at bounding box center [686, 369] width 39 height 22
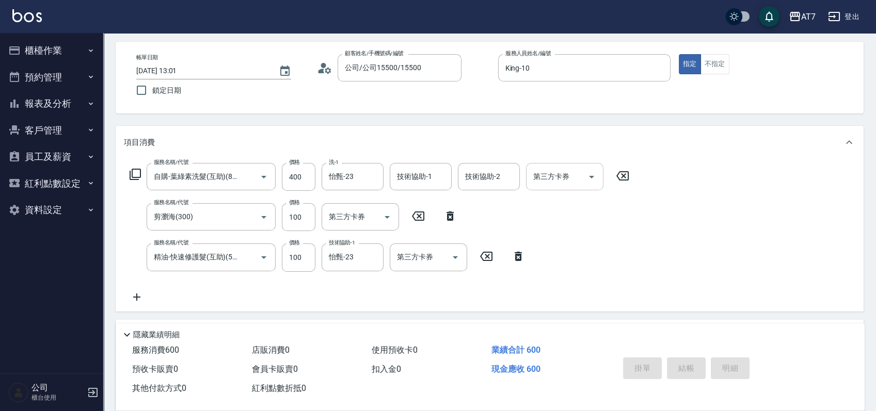
type input "0"
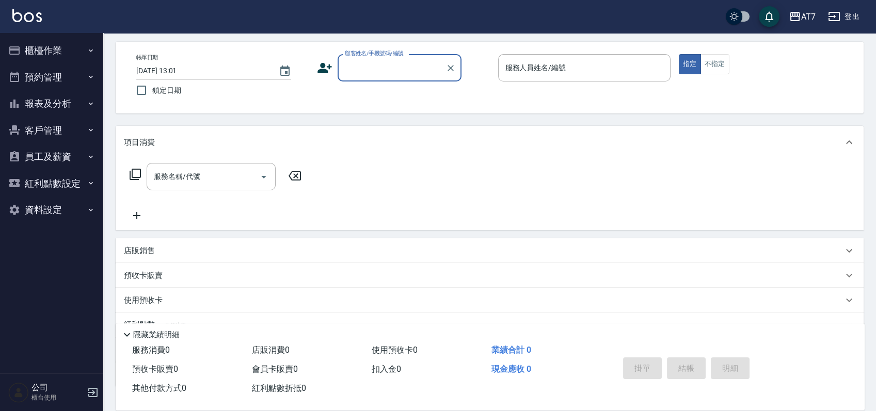
click at [66, 55] on button "櫃檯作業" at bounding box center [51, 50] width 95 height 27
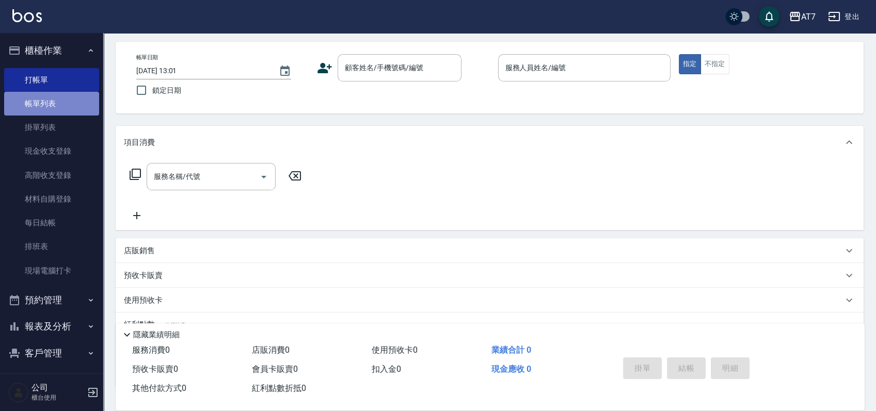
click at [60, 100] on link "帳單列表" at bounding box center [51, 104] width 95 height 24
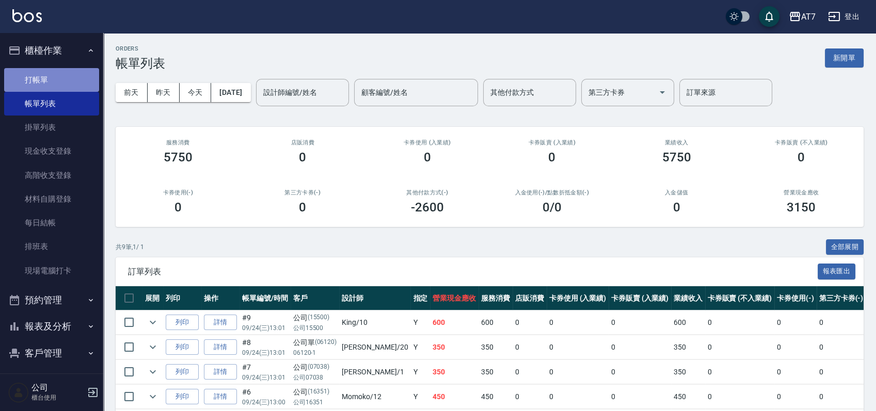
click at [66, 78] on link "打帳單" at bounding box center [51, 80] width 95 height 24
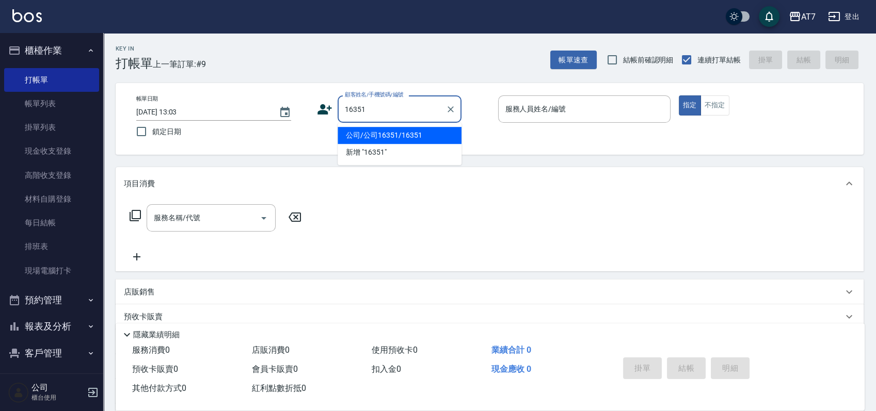
type input "公司/公司16351/16351"
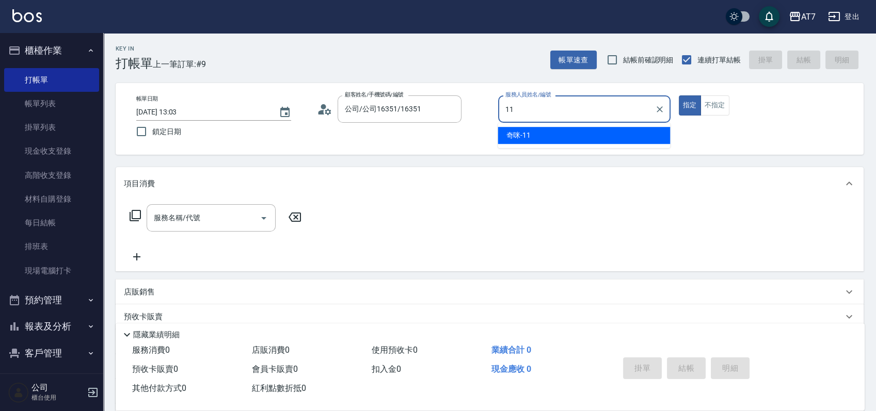
type input "11"
type button "true"
type input "奇咪-11"
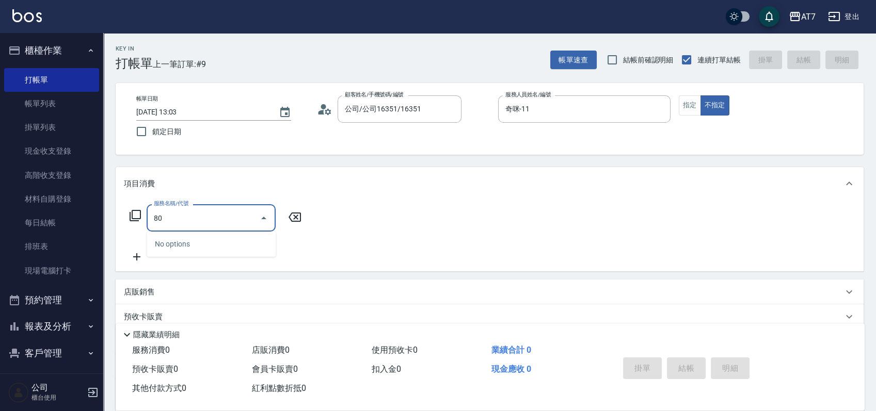
type input "802"
type input "60"
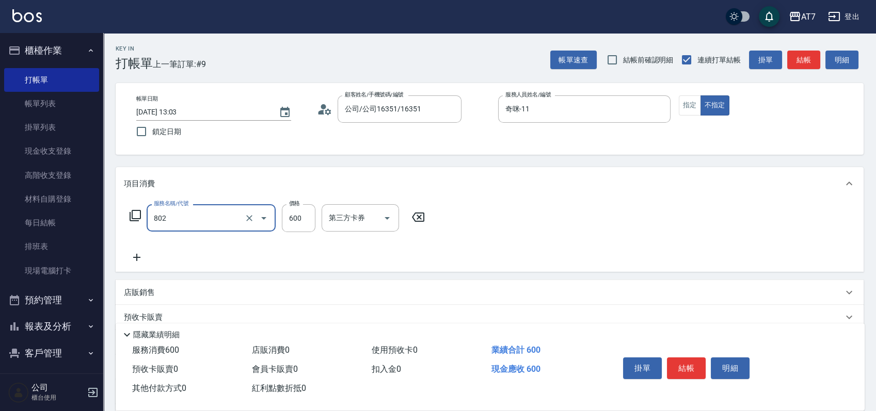
type input "髮原素去角質(802)"
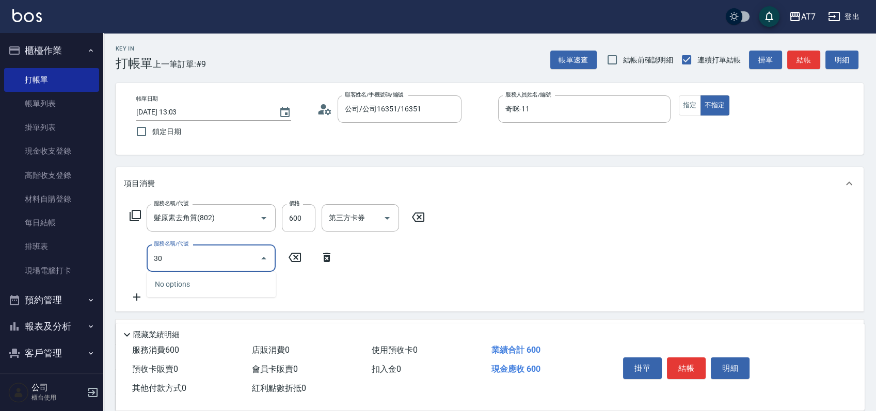
type input "302"
type input "90"
type input "剪髮(302)"
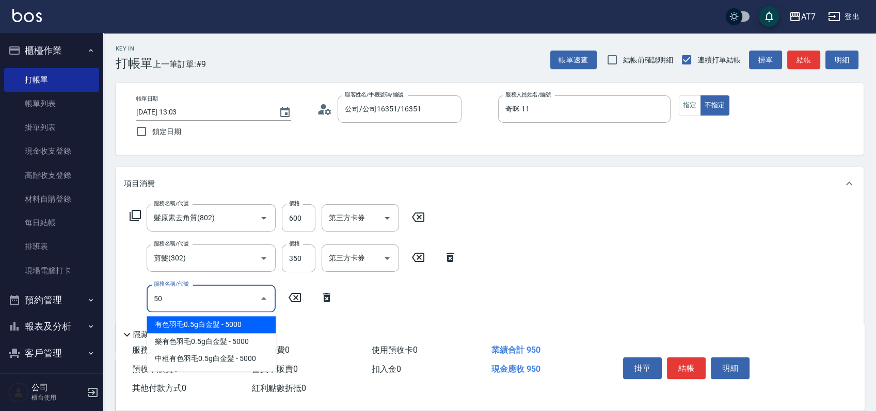
type input "502"
type input "100"
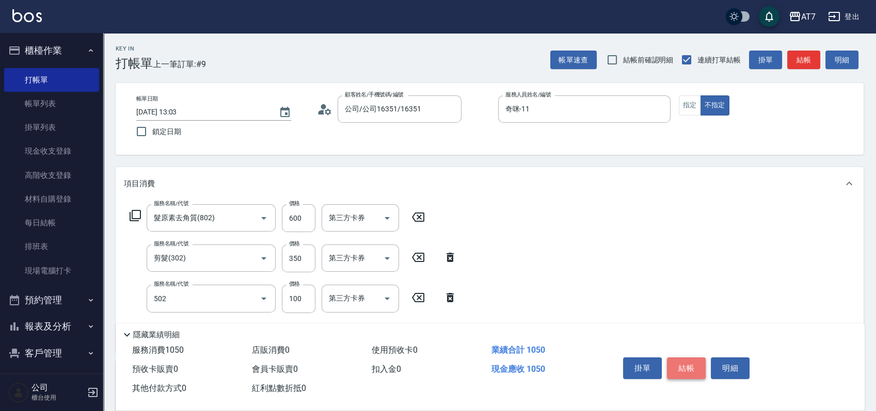
type input "瞬間護髮(502)"
click at [690, 365] on button "結帳" at bounding box center [686, 369] width 39 height 22
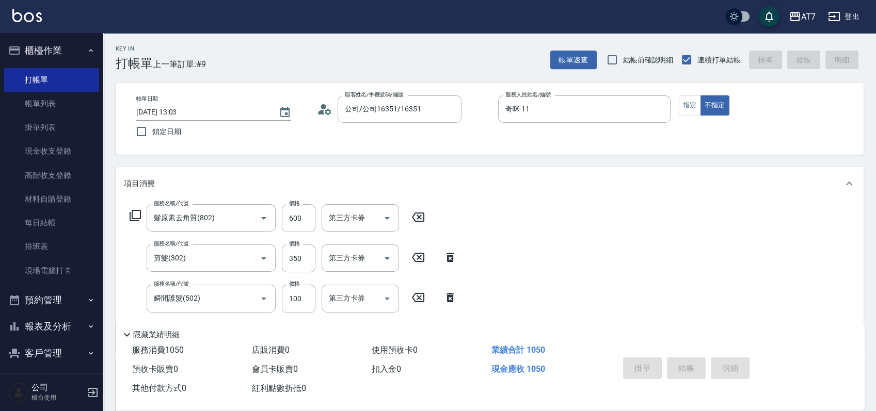
type input "0"
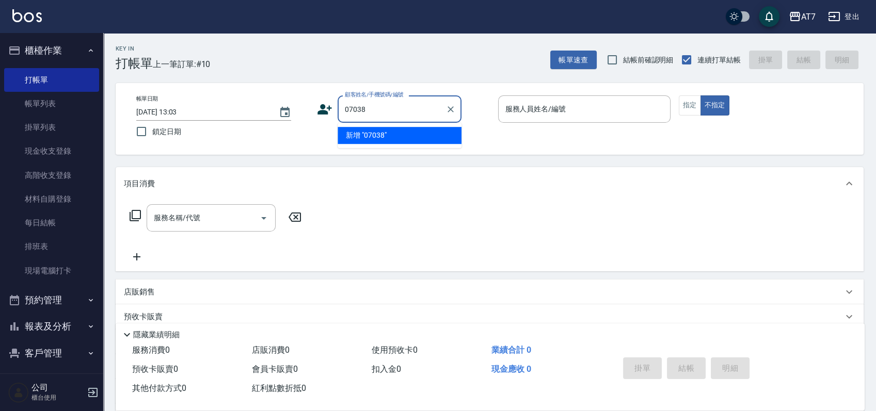
type input "07038"
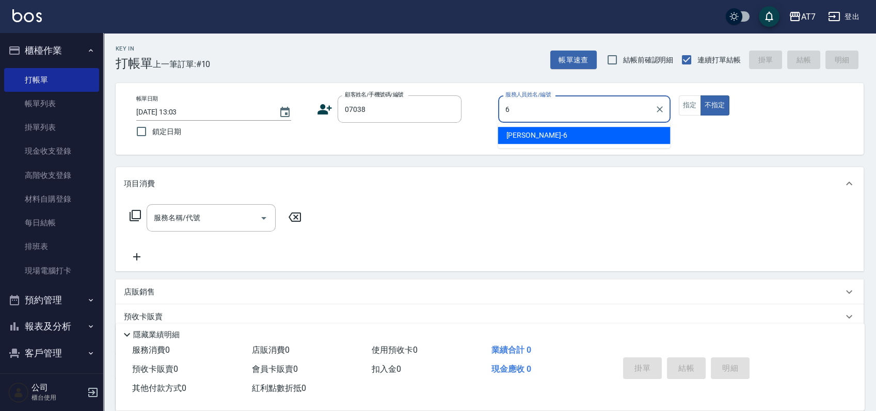
type input "[PERSON_NAME]-6"
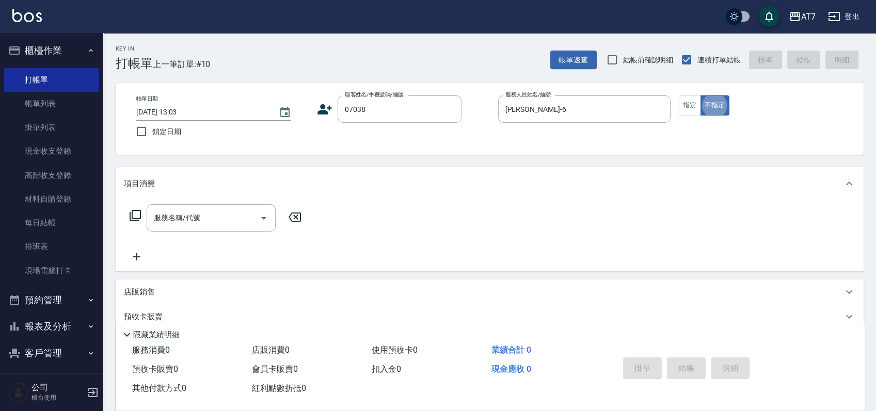
type button "false"
type input "公司/公司07038/07038"
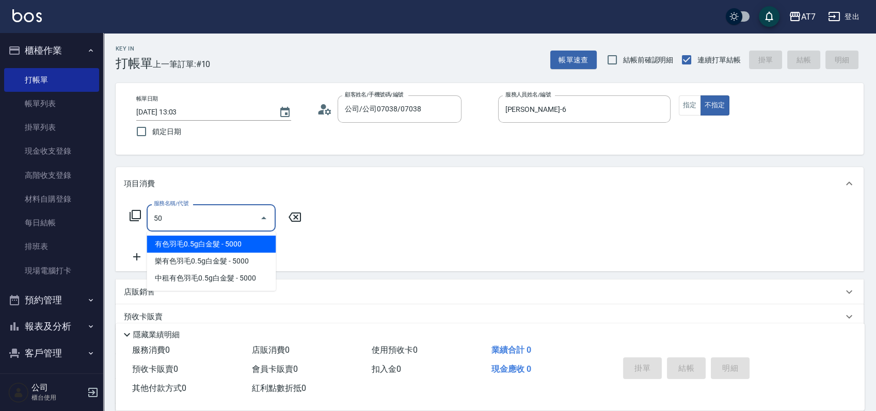
type input "501"
type input "30"
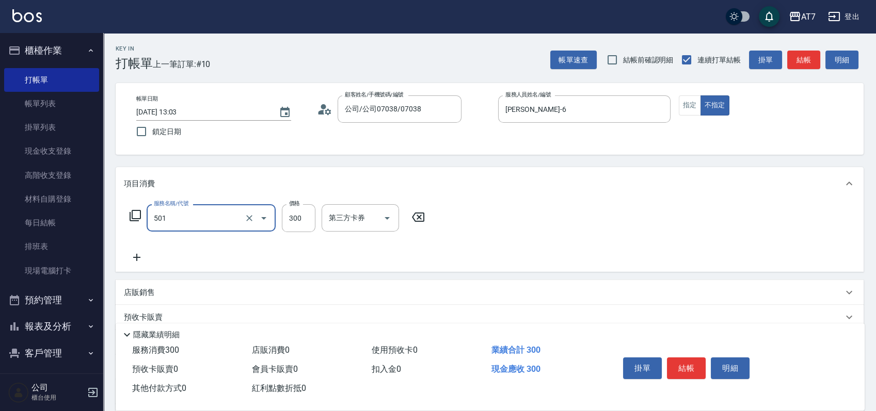
type input "洗髮(互助)(501)"
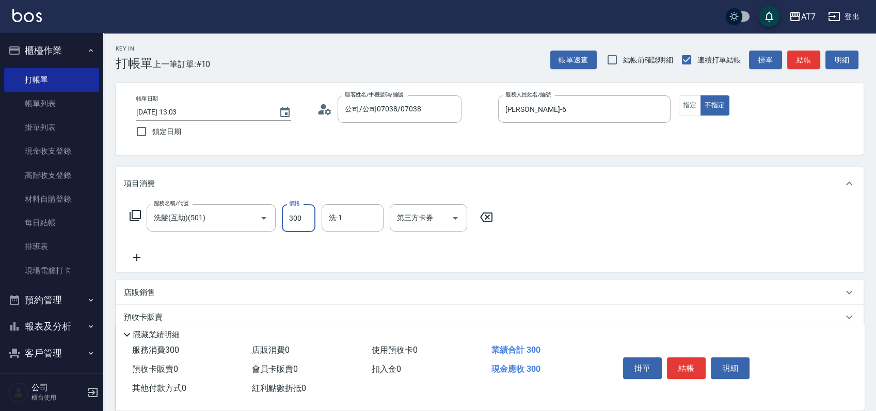
type input "2"
type input "0"
type input "250"
type input "20"
type input "250"
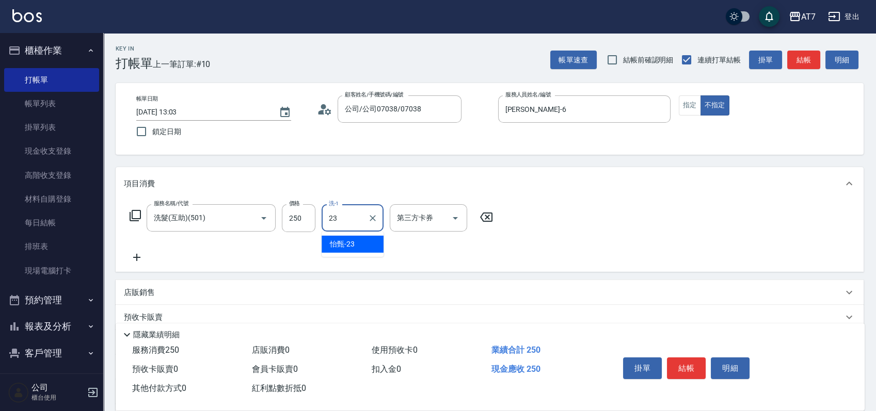
type input "怡甄-23"
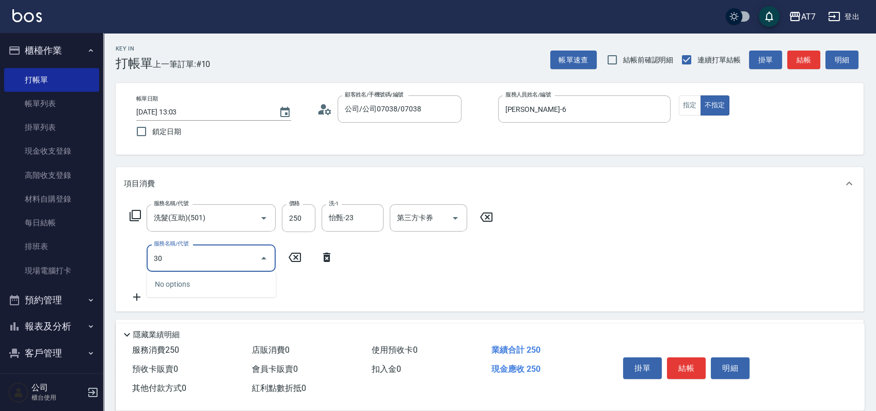
type input "304"
type input "70"
type input "A+級剪髮(304)"
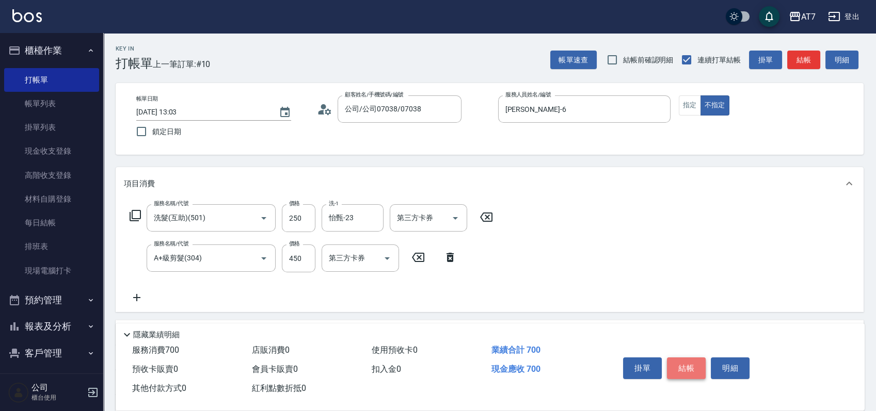
click at [686, 365] on button "結帳" at bounding box center [686, 369] width 39 height 22
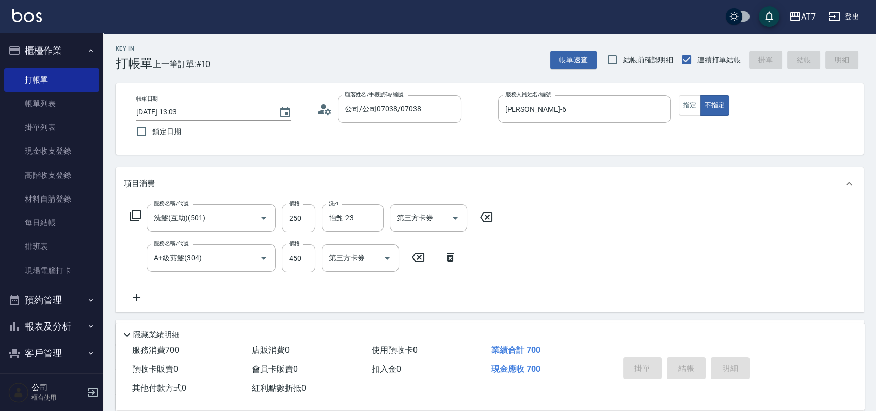
type input "[DATE] 13:09"
type input "0"
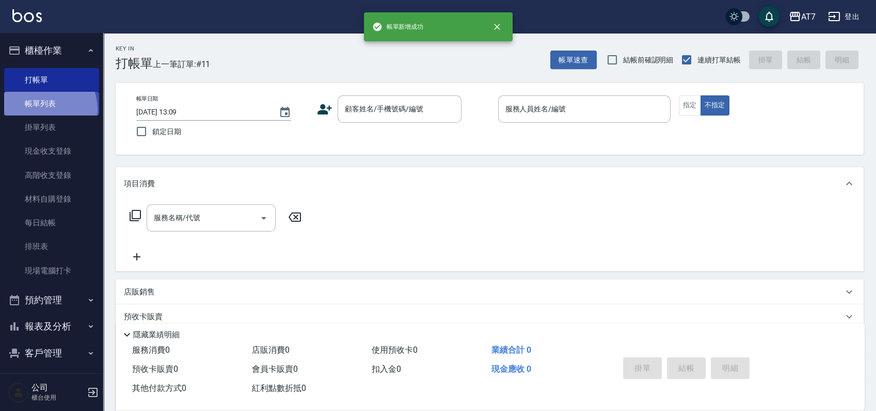
click at [41, 109] on link "帳單列表" at bounding box center [51, 104] width 95 height 24
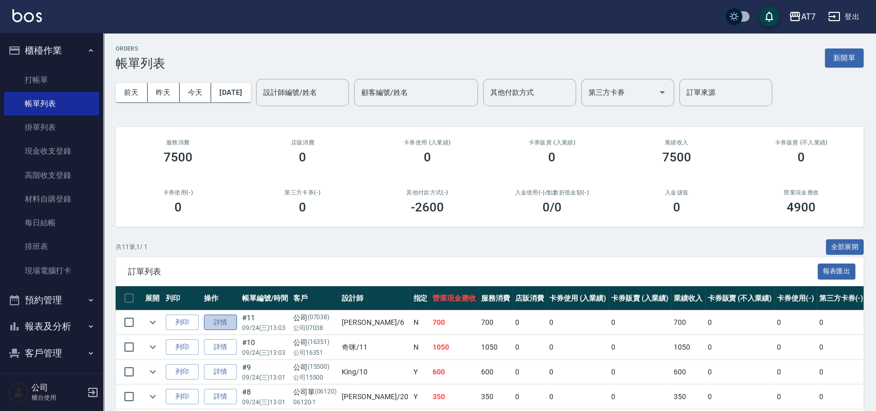
click at [215, 321] on link "詳情" at bounding box center [220, 323] width 33 height 16
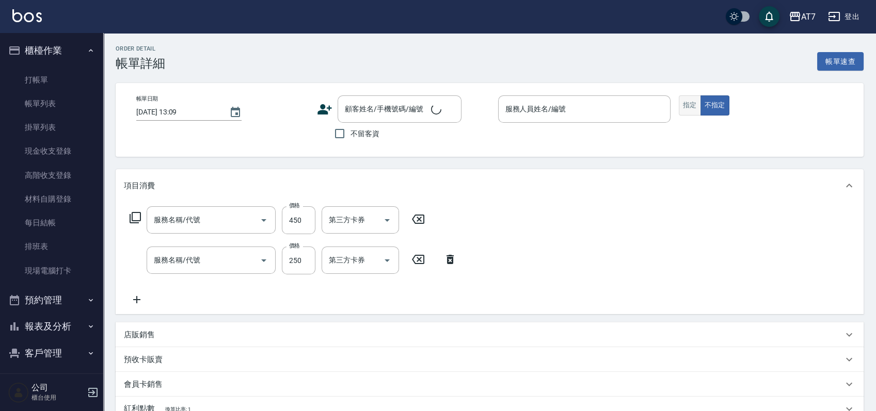
type input "[DATE] 13:03"
type input "[PERSON_NAME]-6"
type input "70"
type input "A+級剪髮(304)"
type input "洗髮(互助)(501)"
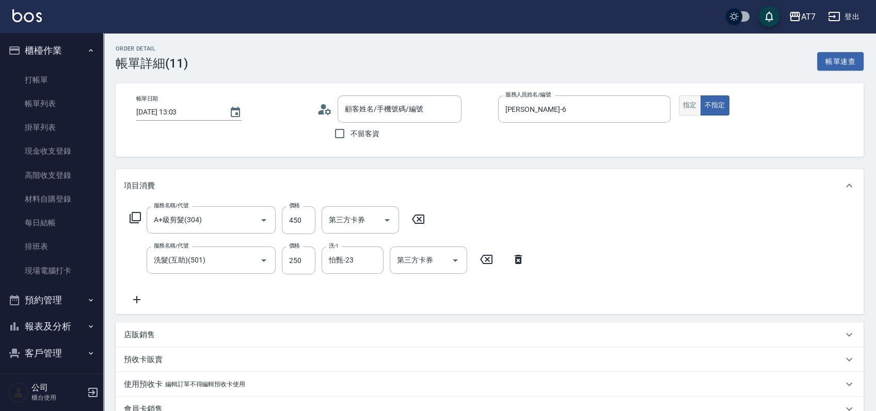
type input "公司/公司07038/07038"
click at [688, 109] on button "指定" at bounding box center [690, 105] width 22 height 20
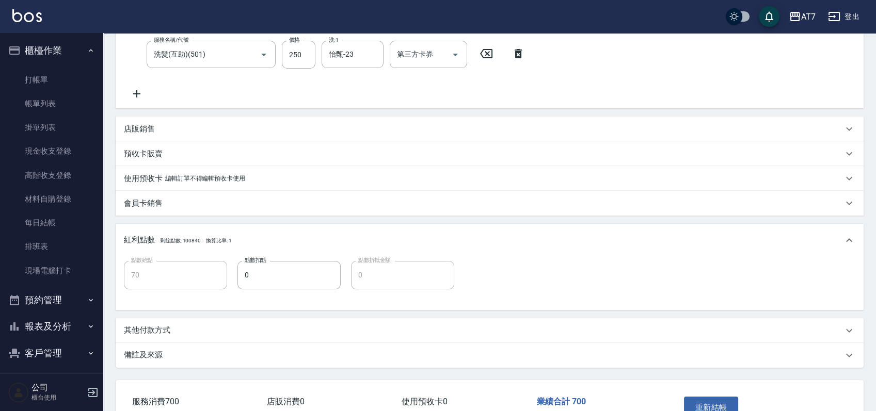
scroll to position [272, 0]
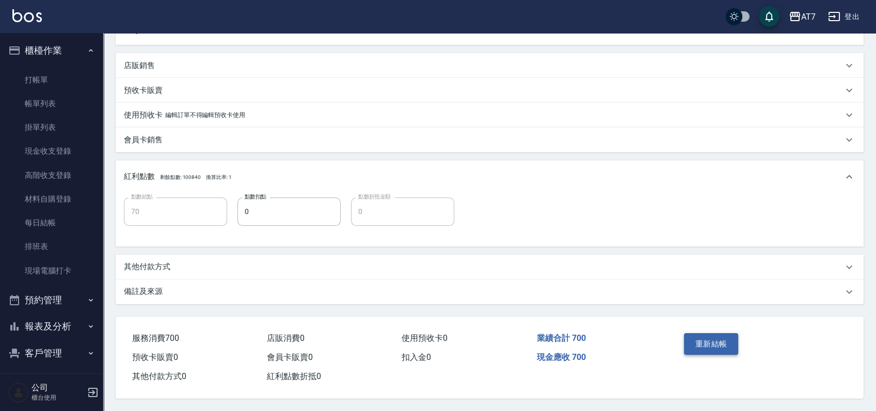
click at [707, 337] on button "重新結帳" at bounding box center [711, 344] width 55 height 22
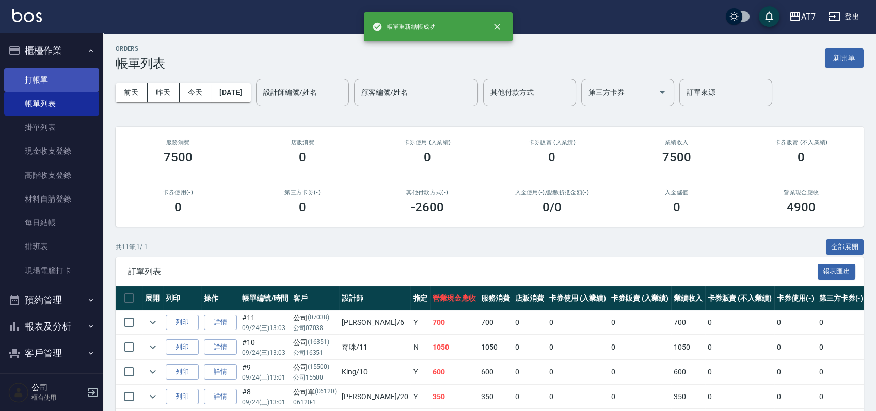
click at [37, 76] on link "打帳單" at bounding box center [51, 80] width 95 height 24
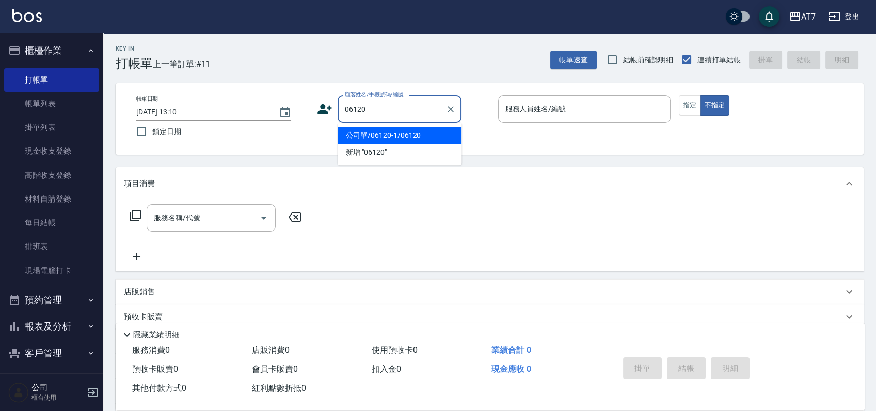
type input "公司單/06120-1/06120"
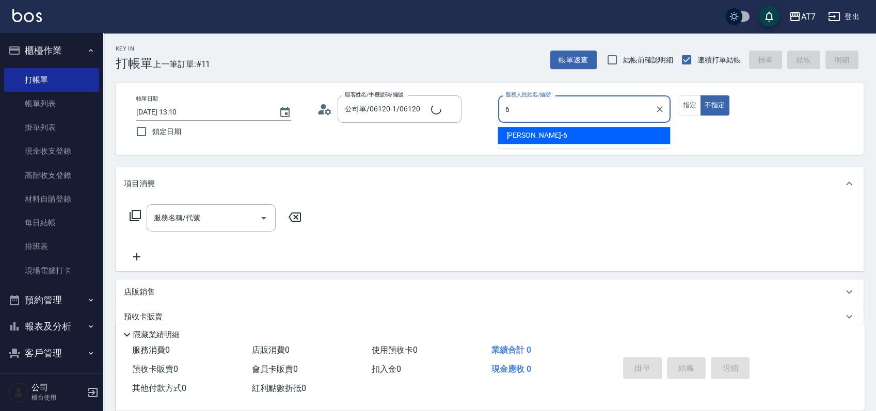
type input "[PERSON_NAME]-6"
type button "false"
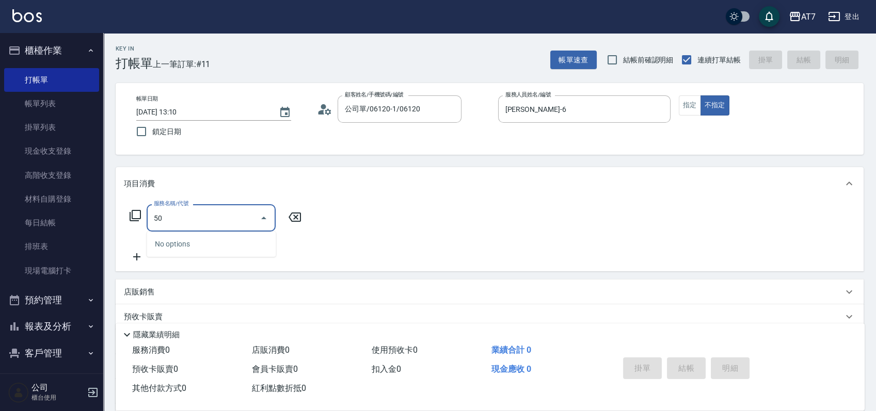
type input "500"
type input "30"
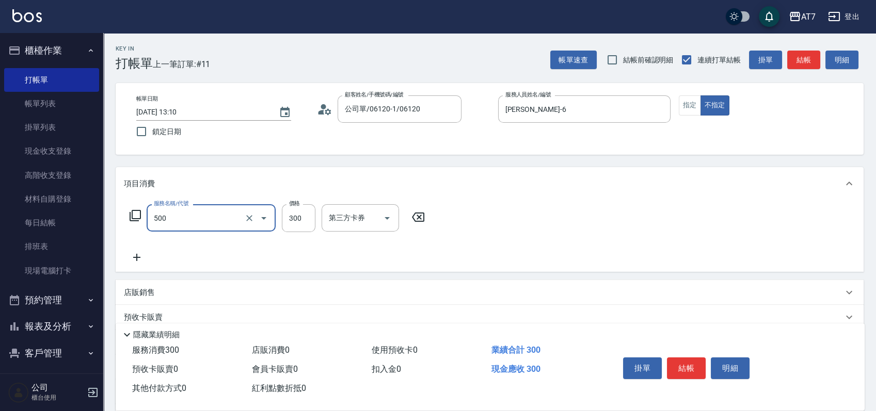
type input "洗髮(500)"
type input "0"
type input "25"
type input "20"
type input "250"
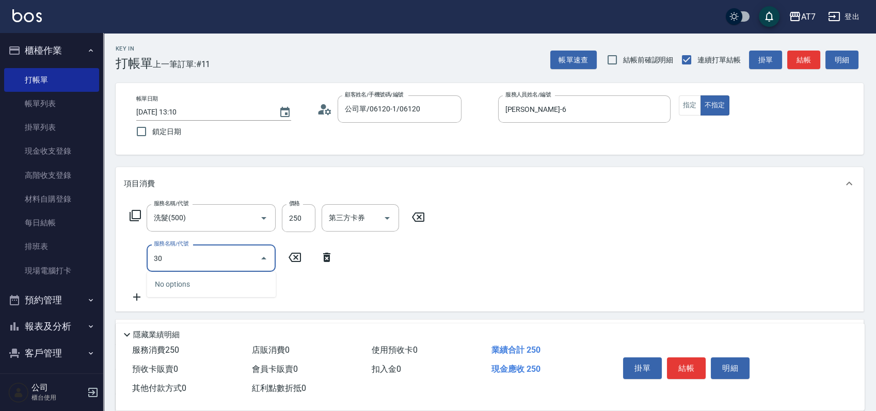
type input "301"
type input "50"
type input "學生剪髮(301)"
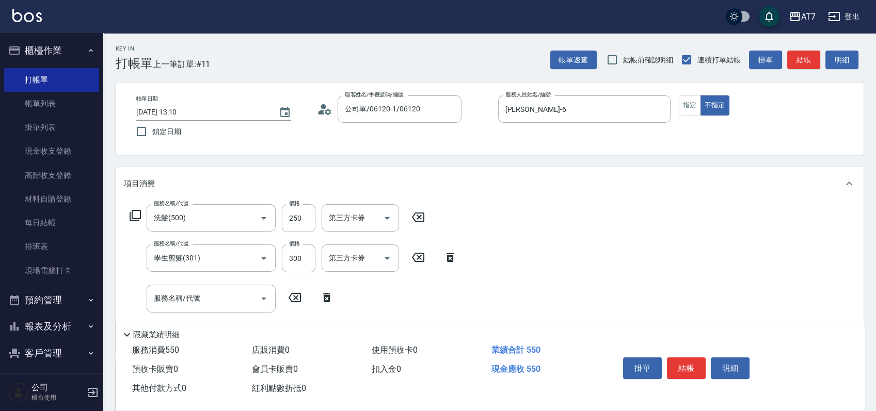
click at [418, 258] on icon at bounding box center [418, 257] width 12 height 9
type input "20"
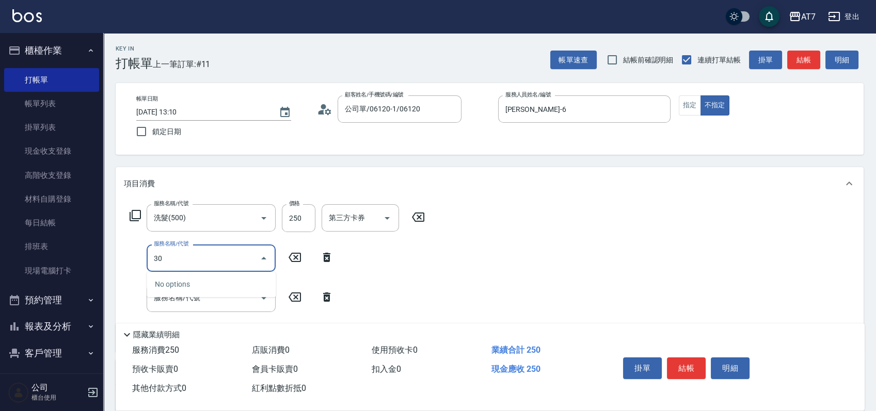
type input "304"
type input "70"
type input "A+級剪髮(304)"
drag, startPoint x: 694, startPoint y: 106, endPoint x: 686, endPoint y: 131, distance: 26.6
click at [694, 105] on button "指定" at bounding box center [690, 105] width 22 height 20
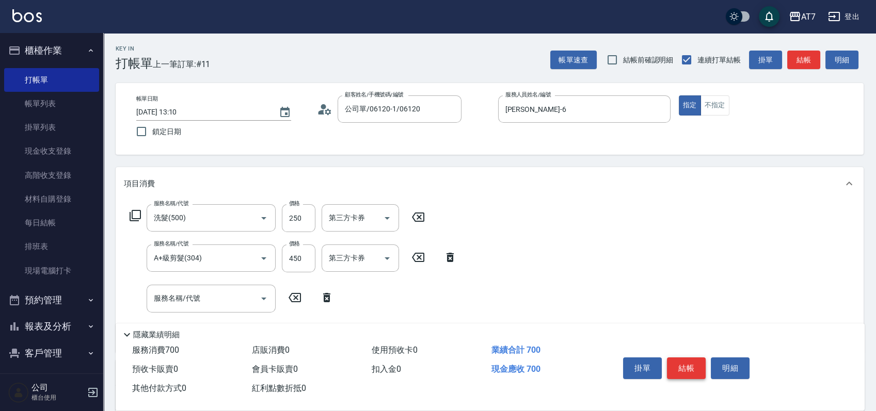
click at [693, 362] on button "結帳" at bounding box center [686, 369] width 39 height 22
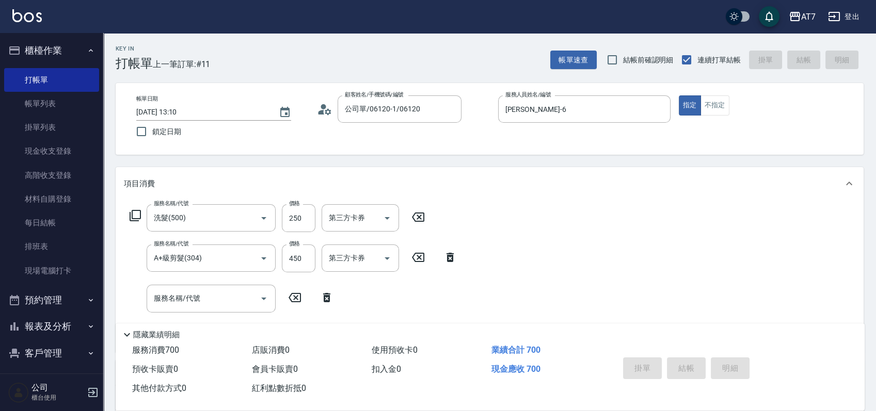
type input "0"
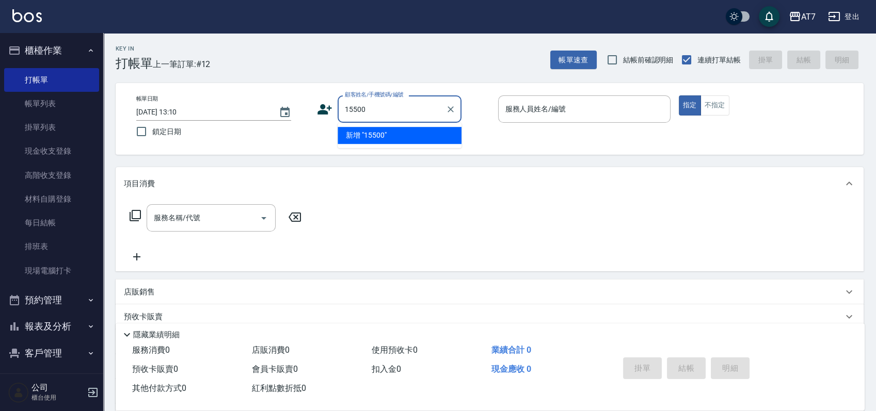
type input "15500"
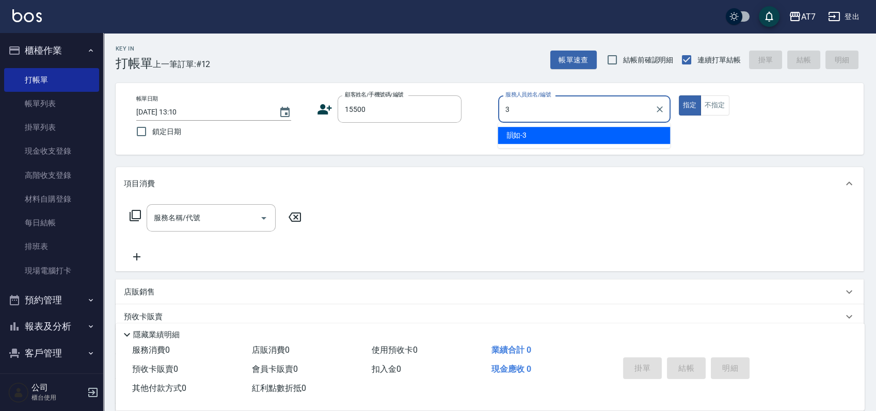
type input "韻如-3"
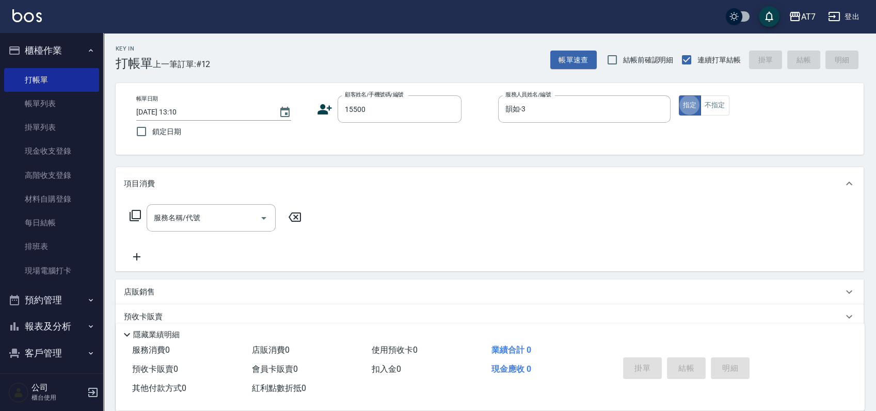
type button "true"
type input "公司/公司15500/15500"
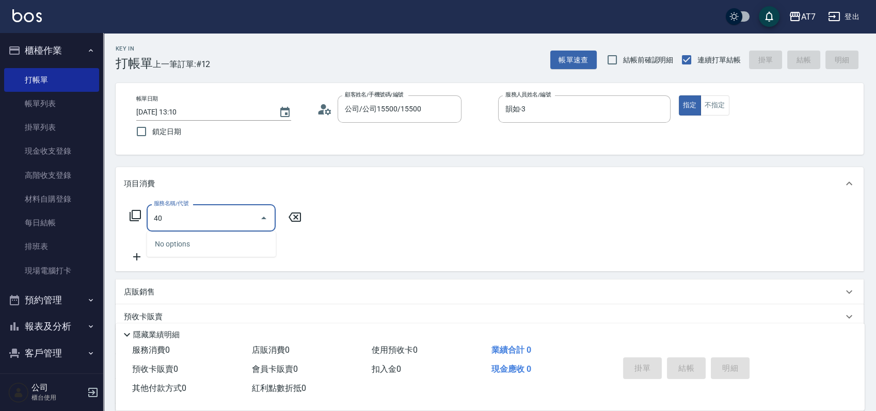
type input "400"
type input "150"
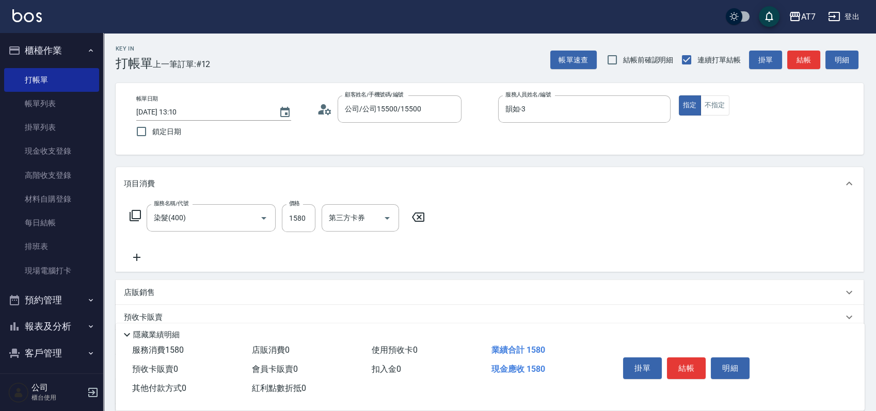
click at [690, 377] on div "掛單 結帳 明細" at bounding box center [686, 370] width 135 height 33
click at [694, 370] on button "結帳" at bounding box center [686, 369] width 39 height 22
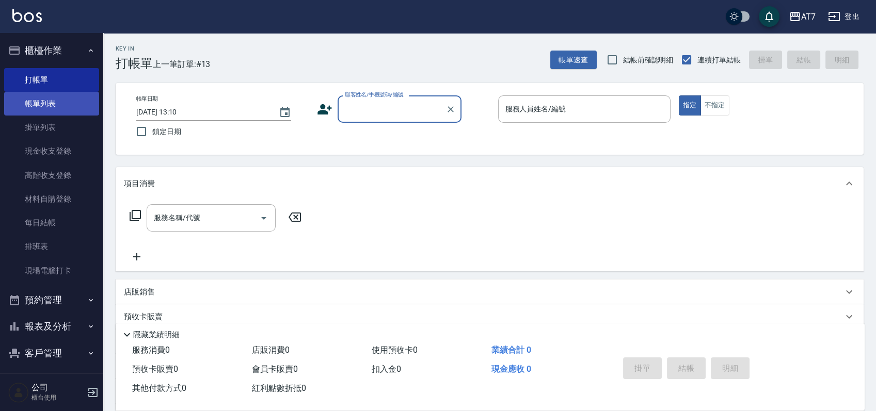
click at [63, 104] on link "帳單列表" at bounding box center [51, 104] width 95 height 24
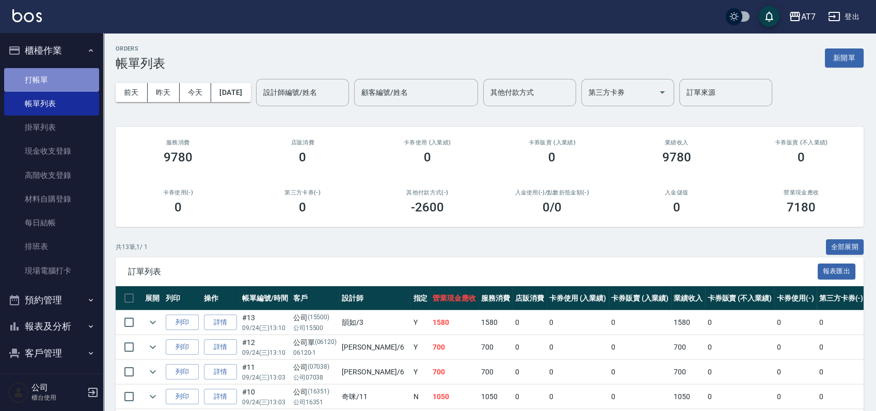
click at [65, 81] on link "打帳單" at bounding box center [51, 80] width 95 height 24
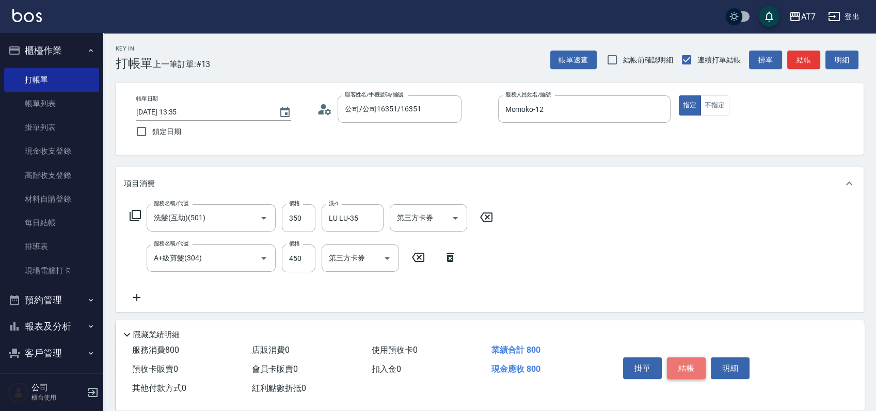
click at [679, 359] on button "結帳" at bounding box center [686, 369] width 39 height 22
